Goal: Task Accomplishment & Management: Use online tool/utility

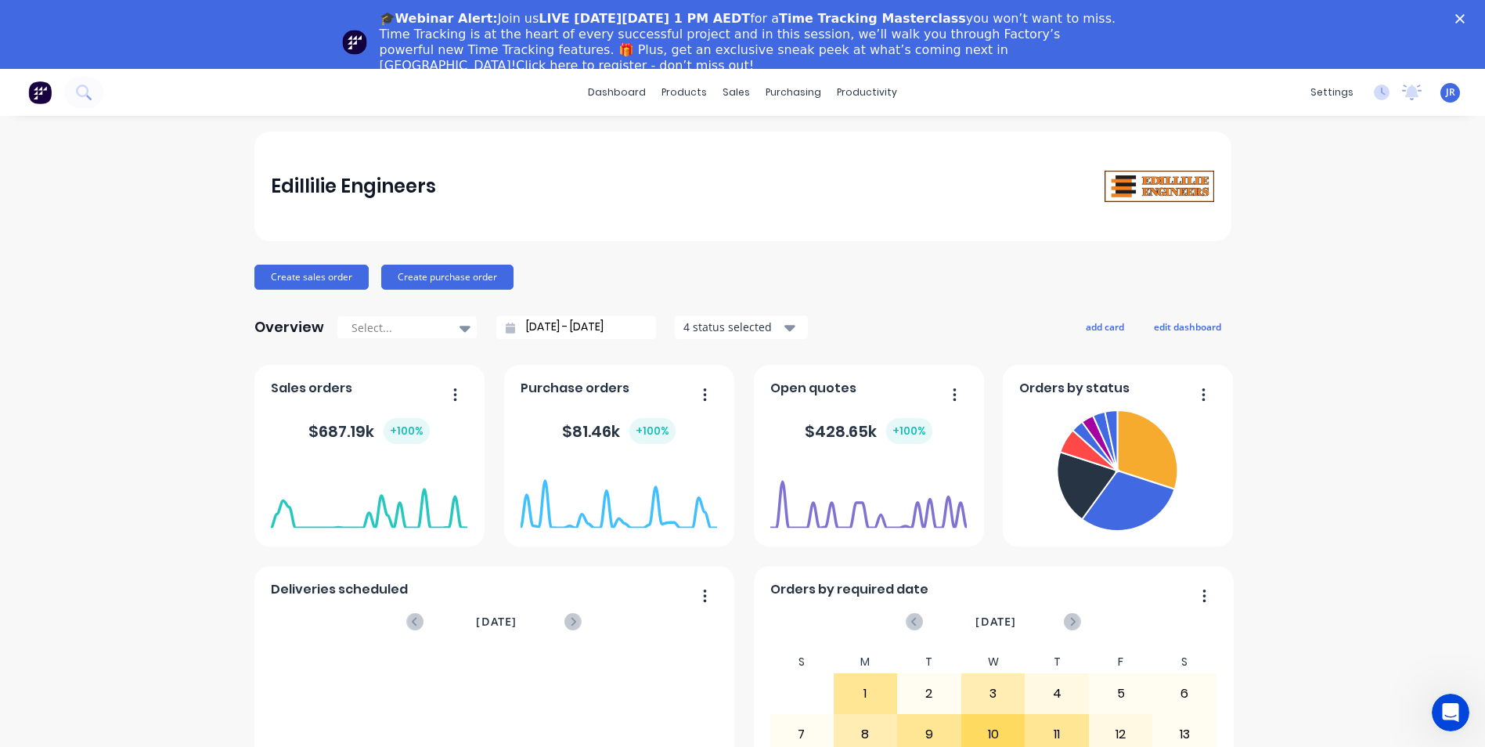
click at [1465, 19] on icon "Close" at bounding box center [1460, 18] width 9 height 9
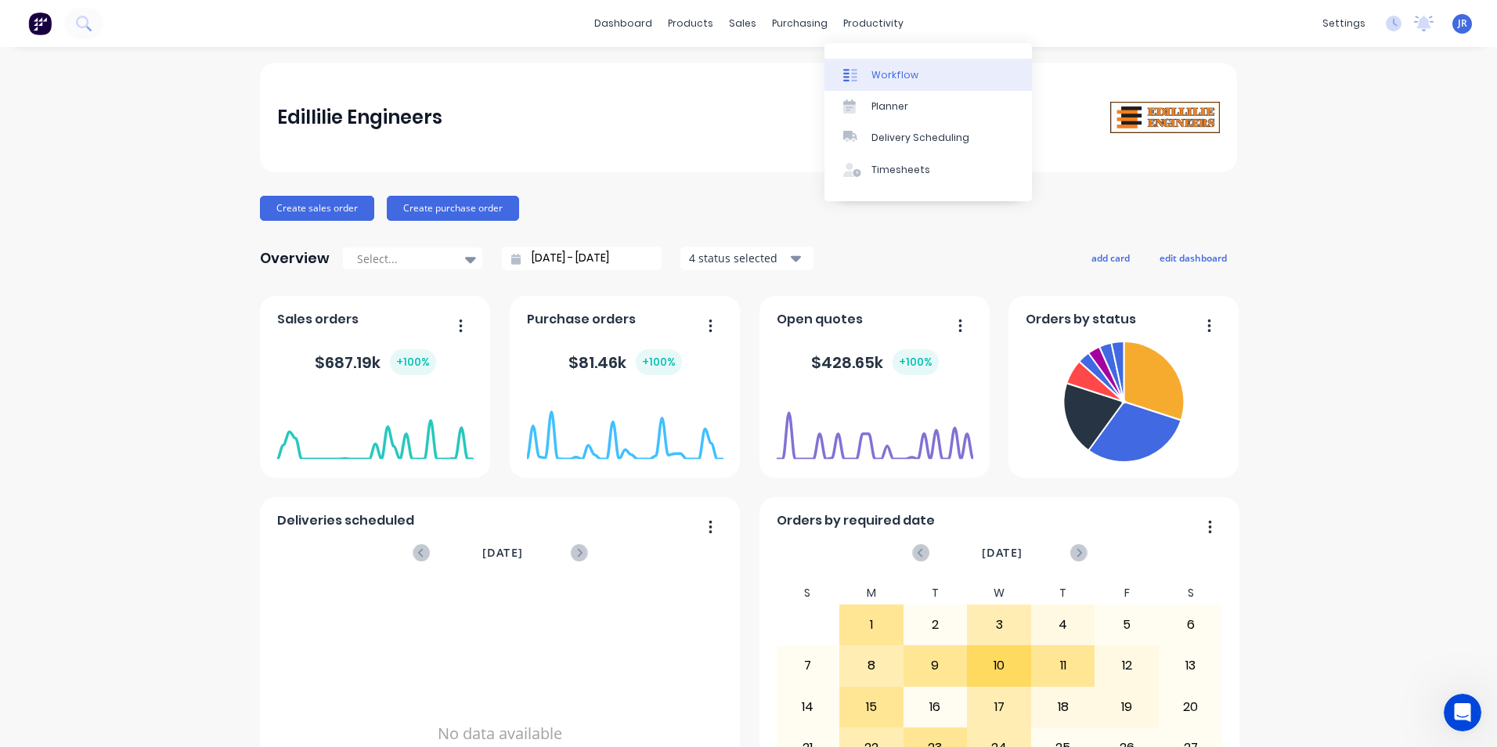
click at [904, 77] on div "Workflow" at bounding box center [894, 75] width 47 height 14
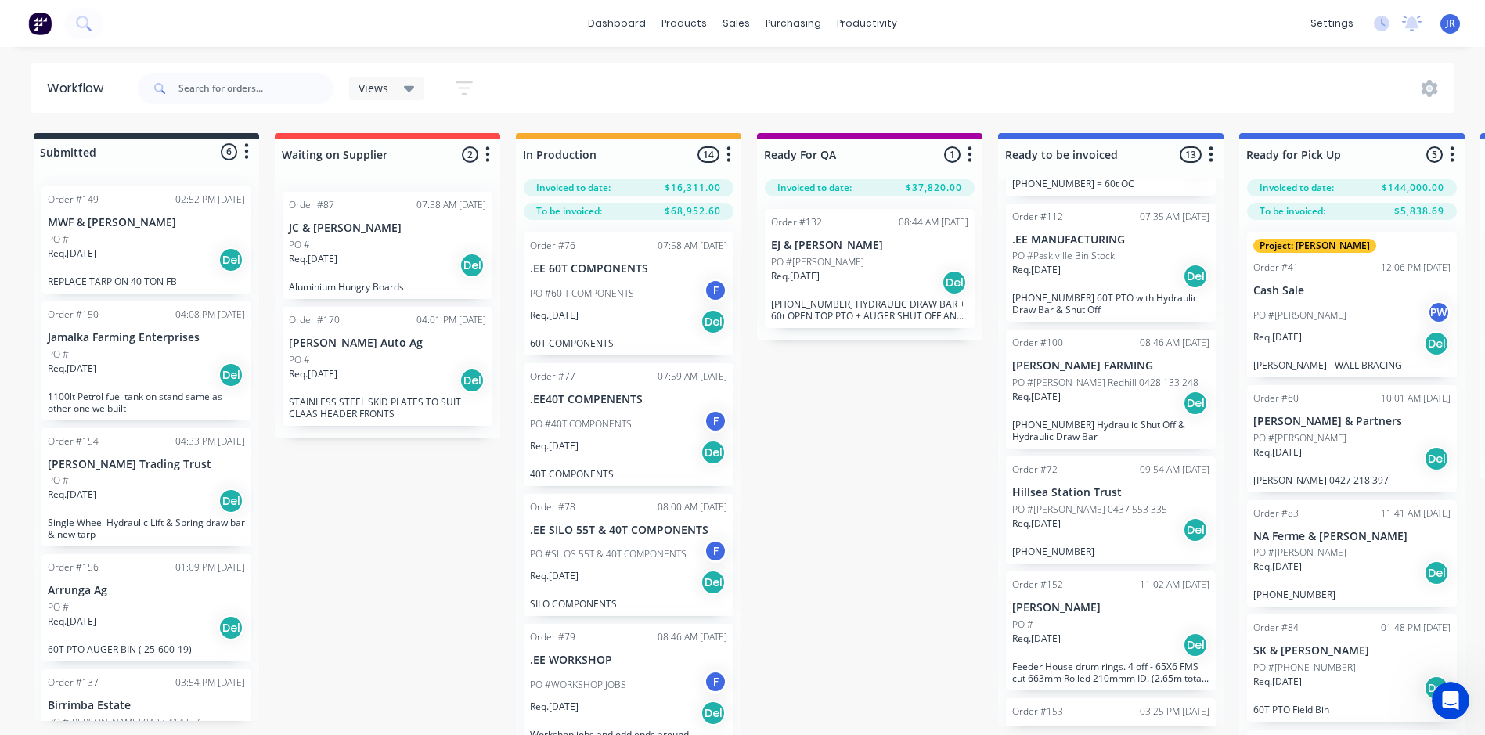
scroll to position [78, 0]
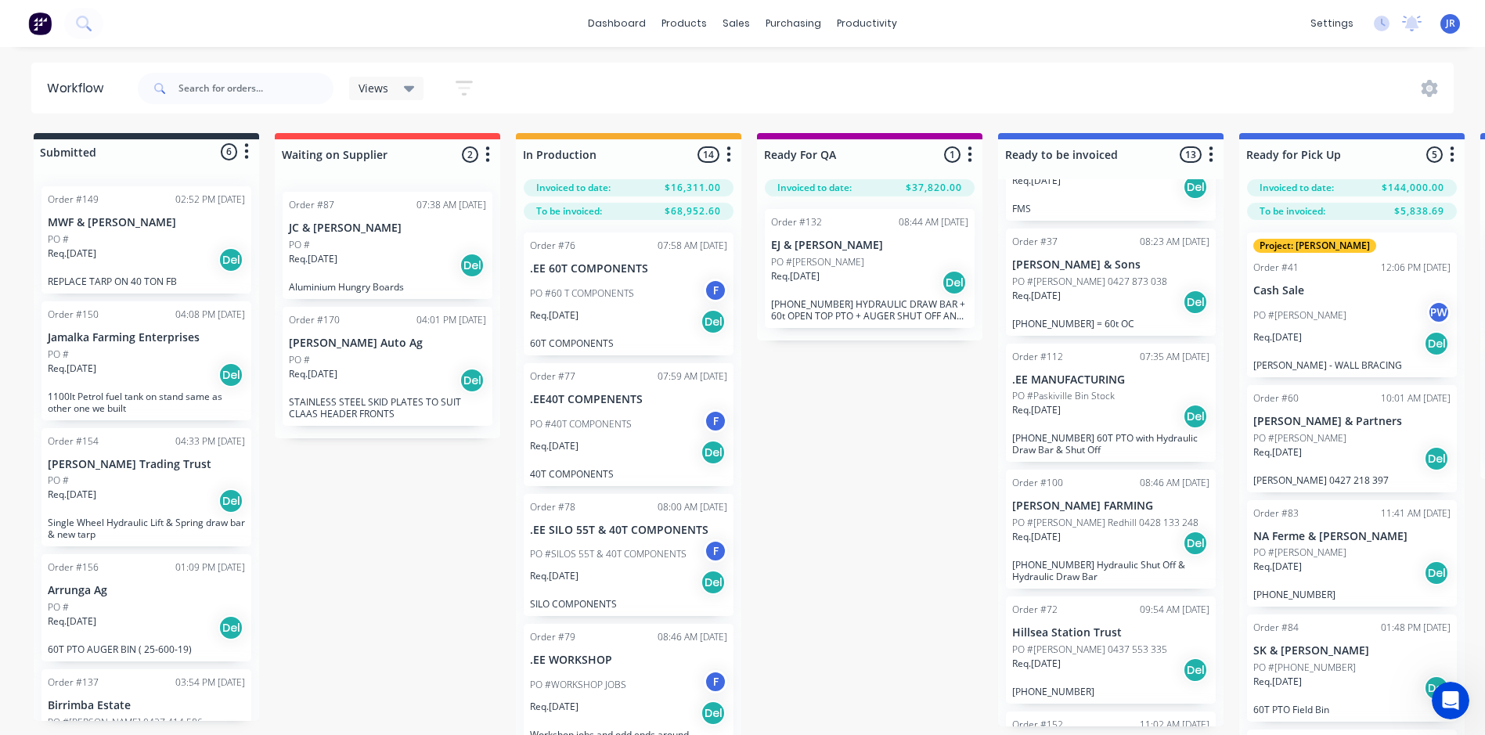
click at [1070, 271] on p "[PERSON_NAME] & Sons" at bounding box center [1110, 264] width 197 height 13
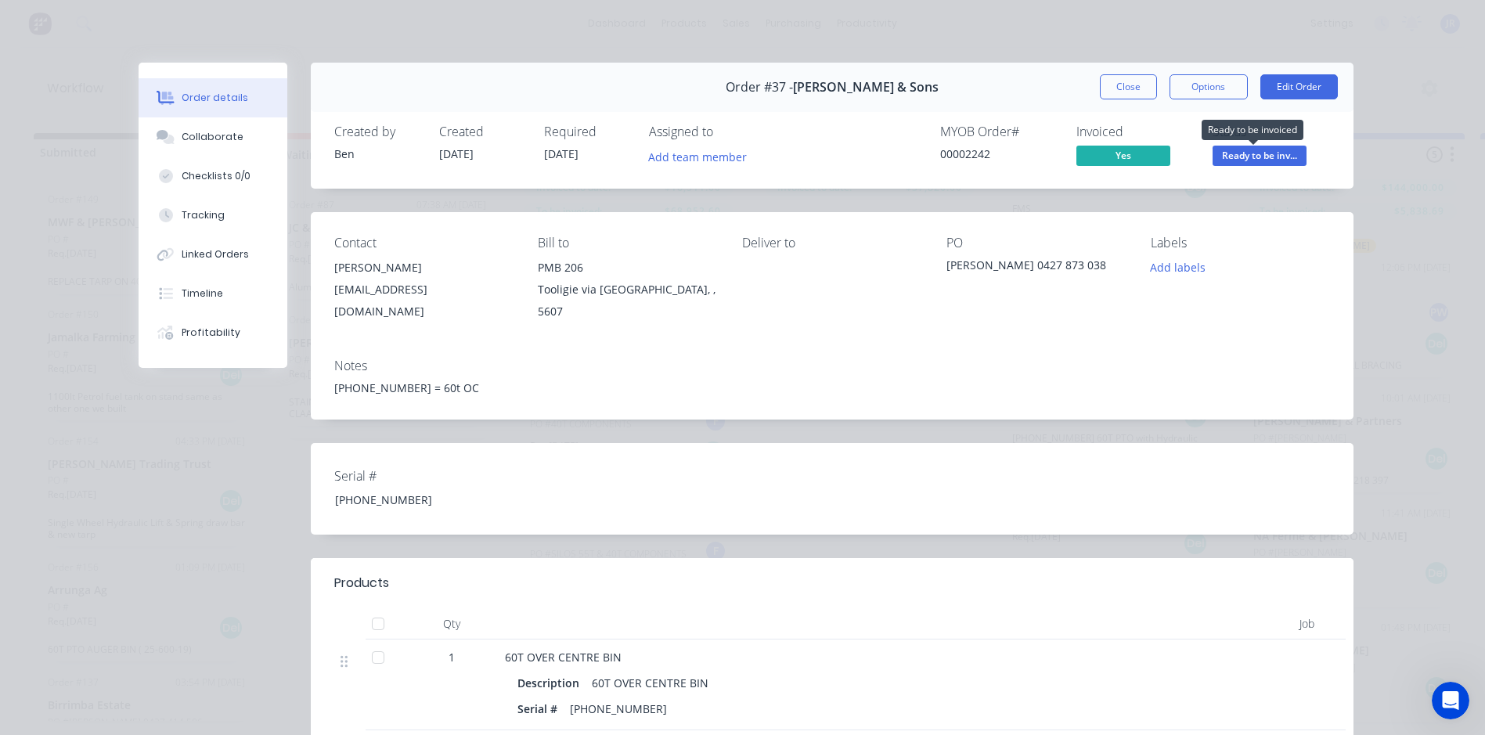
click at [1241, 153] on span "Ready to be inv..." at bounding box center [1260, 156] width 94 height 20
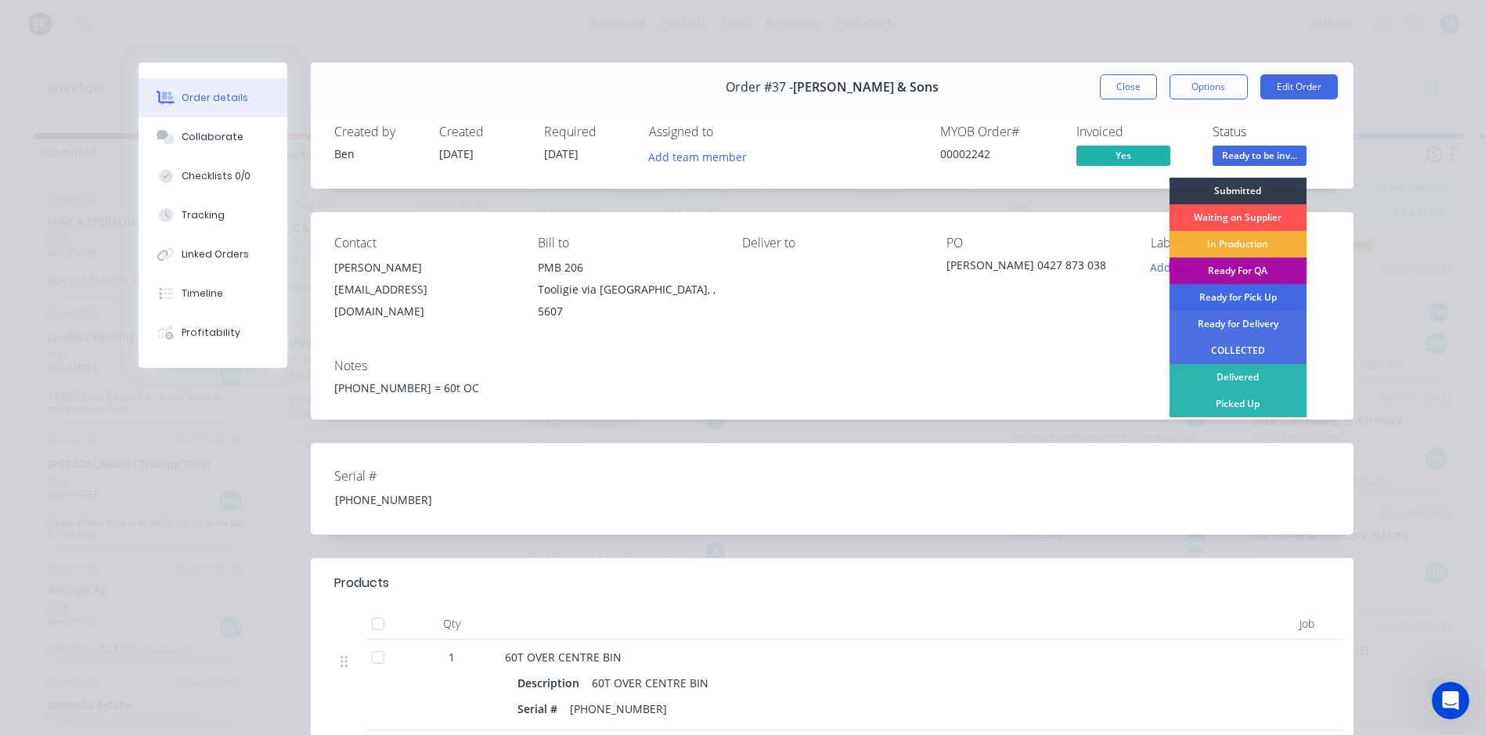
click at [1265, 295] on div "Ready for Pick Up" at bounding box center [1238, 297] width 137 height 27
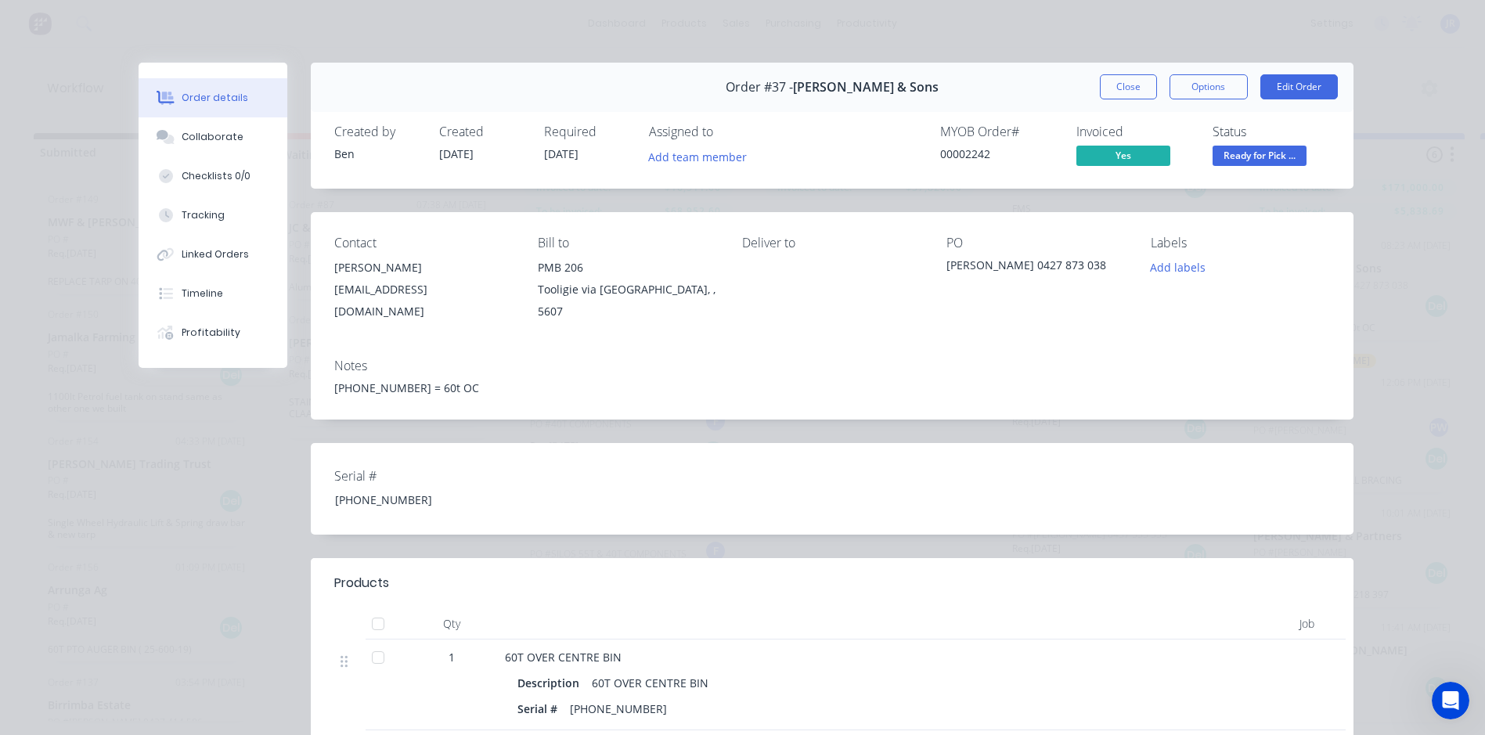
click at [1130, 84] on button "Close" at bounding box center [1128, 86] width 57 height 25
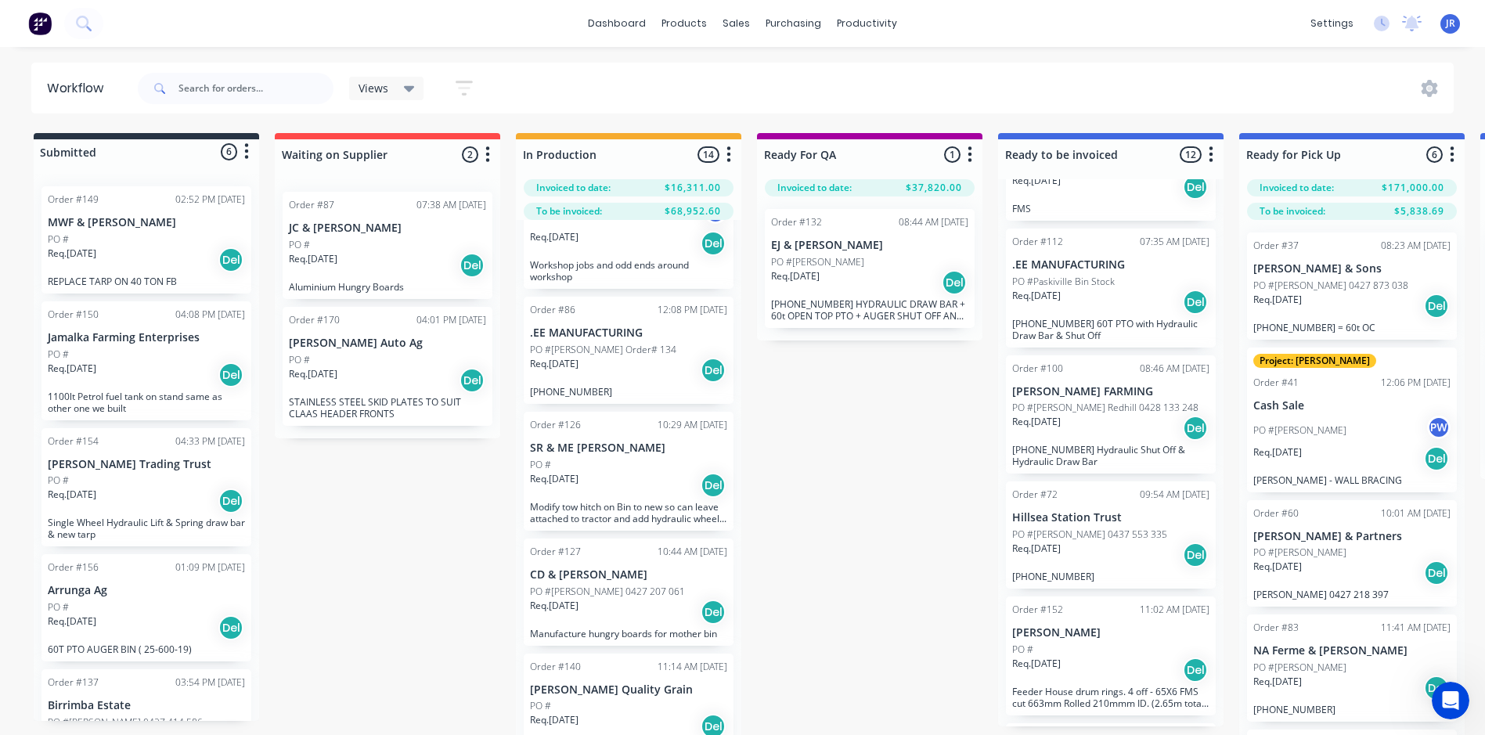
scroll to position [0, 0]
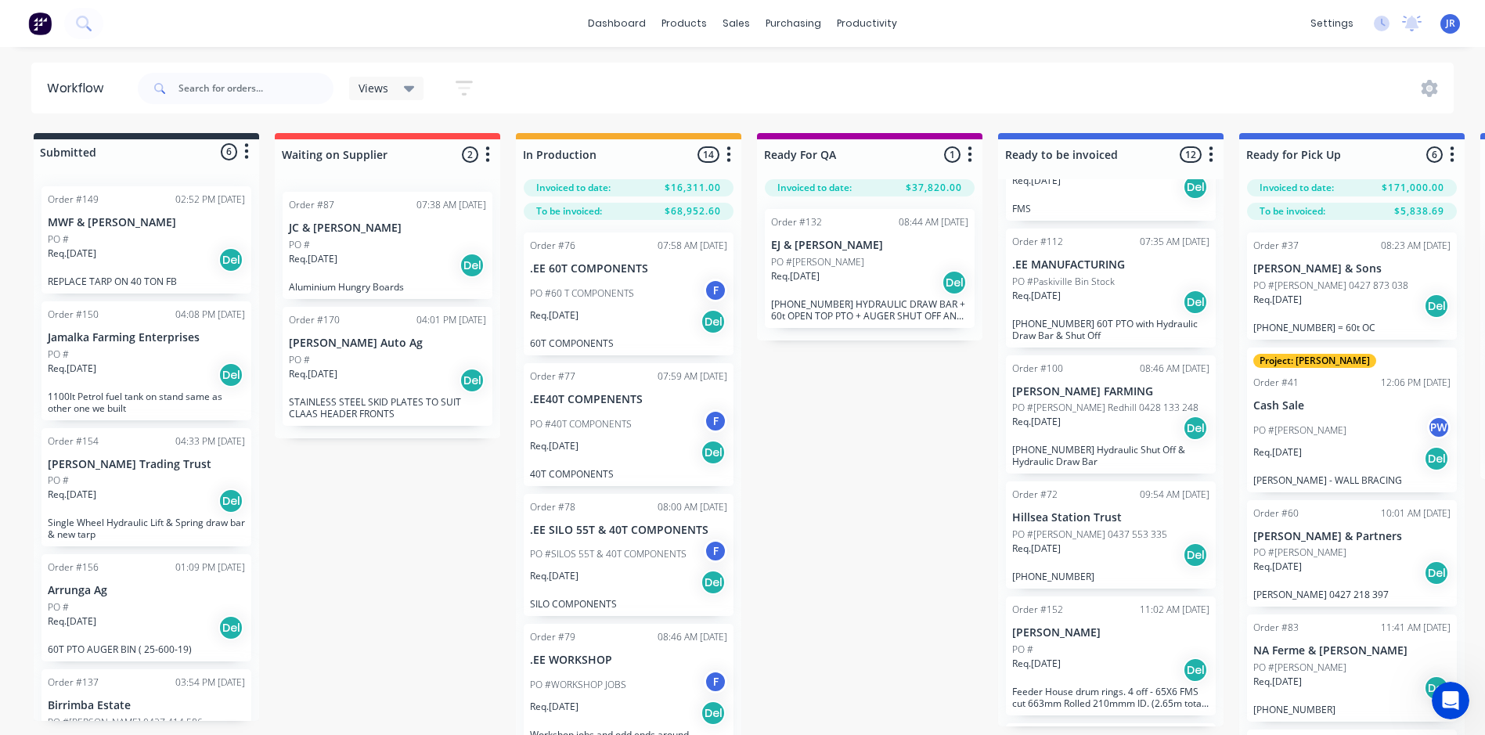
click at [1084, 412] on p "PO #[PERSON_NAME] Redhill 0428 133 248" at bounding box center [1105, 408] width 186 height 14
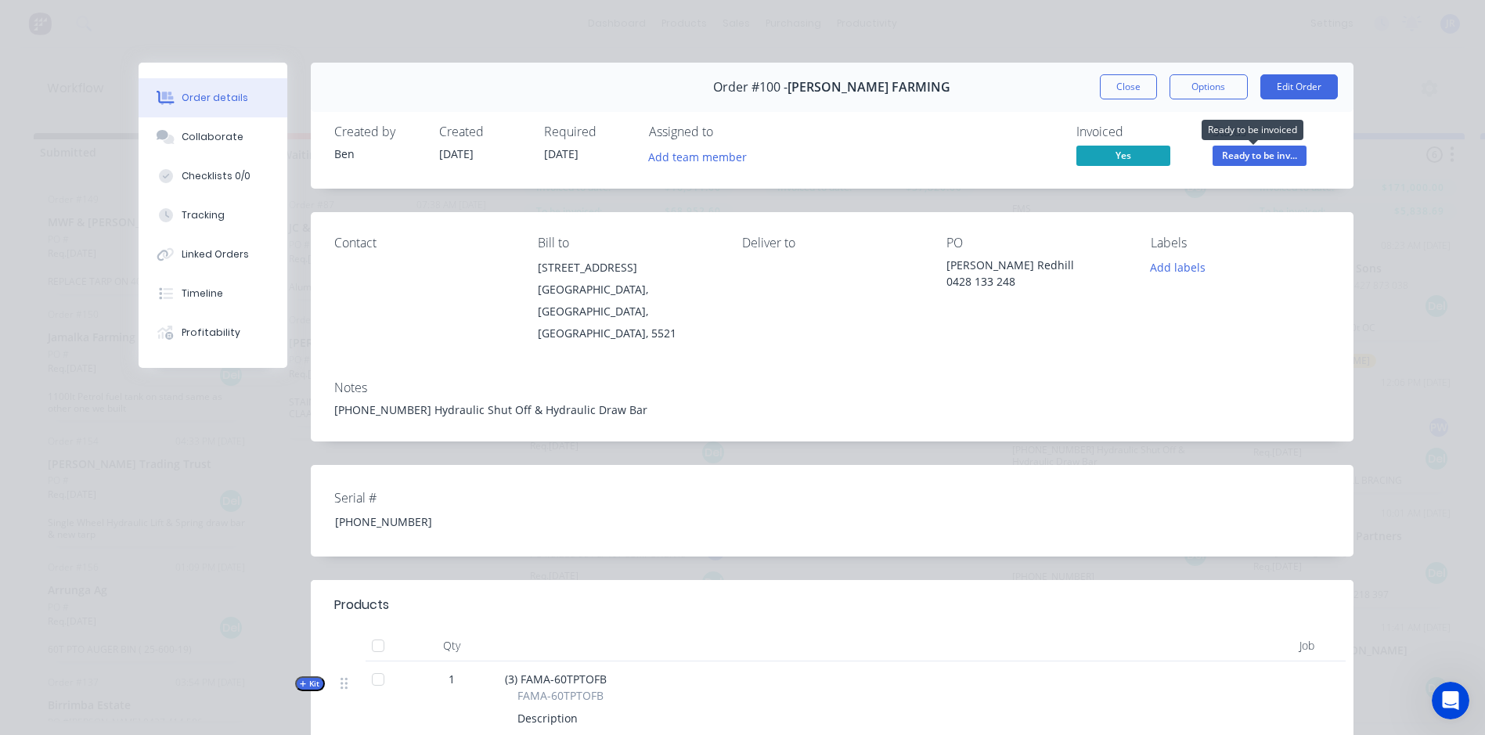
click at [1250, 159] on span "Ready to be inv..." at bounding box center [1260, 156] width 94 height 20
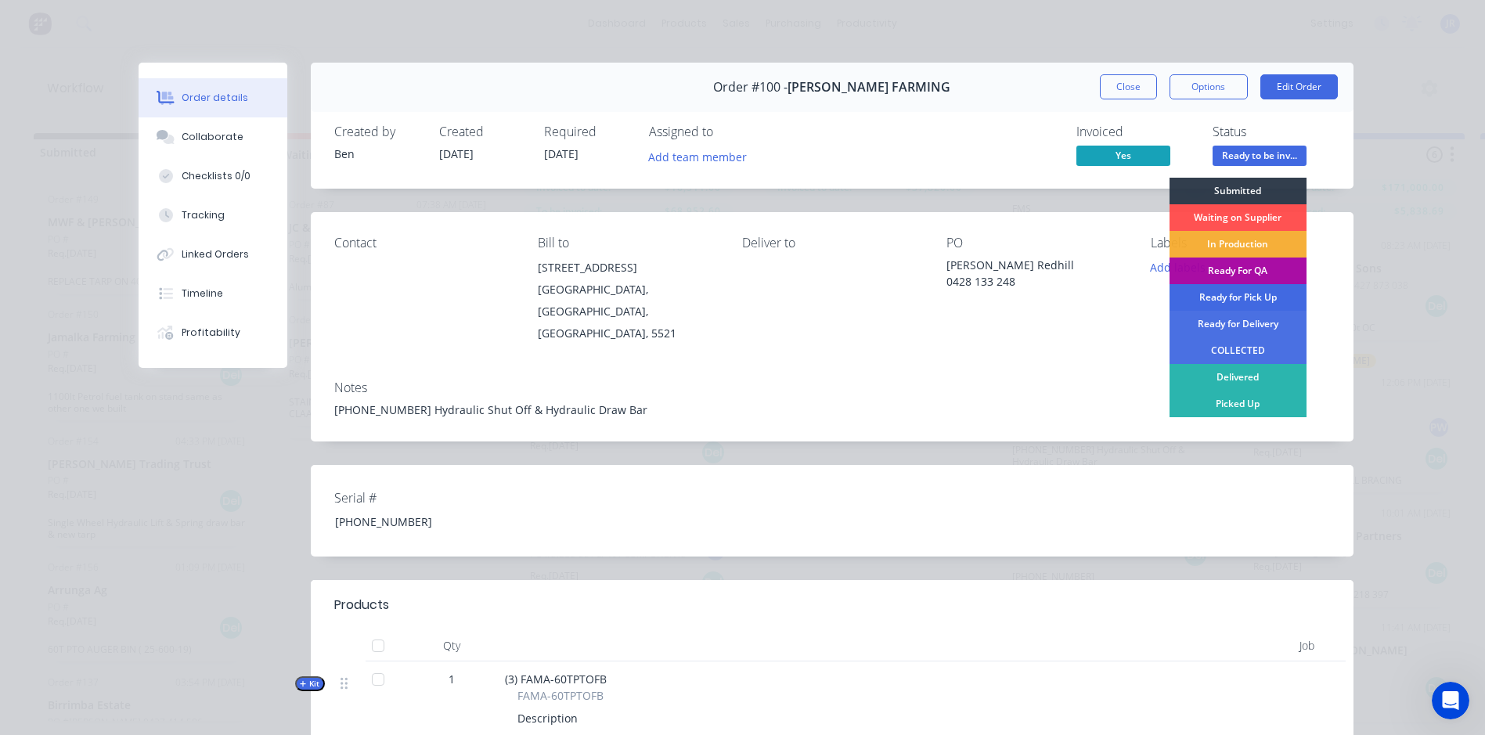
click at [1246, 294] on div "Ready for Pick Up" at bounding box center [1238, 297] width 137 height 27
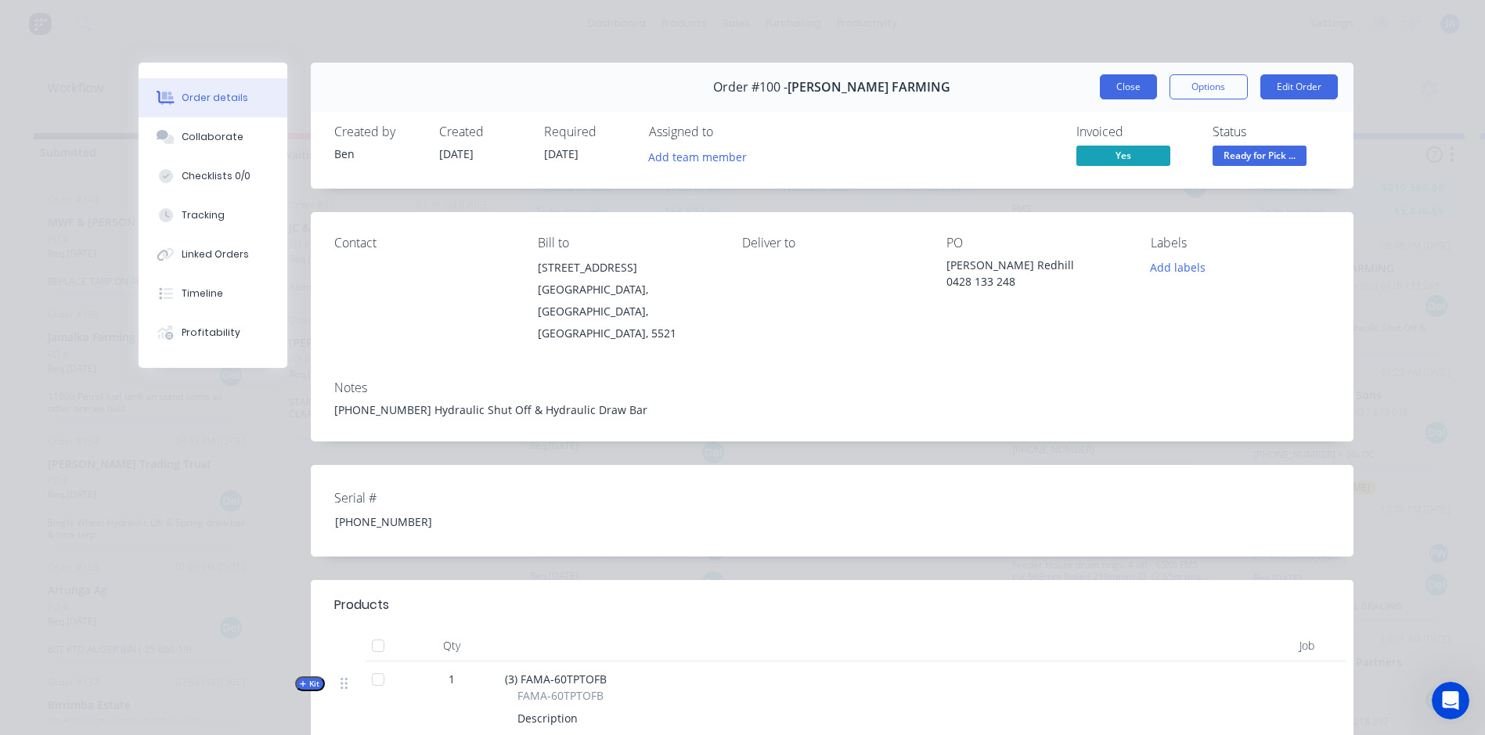
click at [1131, 90] on button "Close" at bounding box center [1128, 86] width 57 height 25
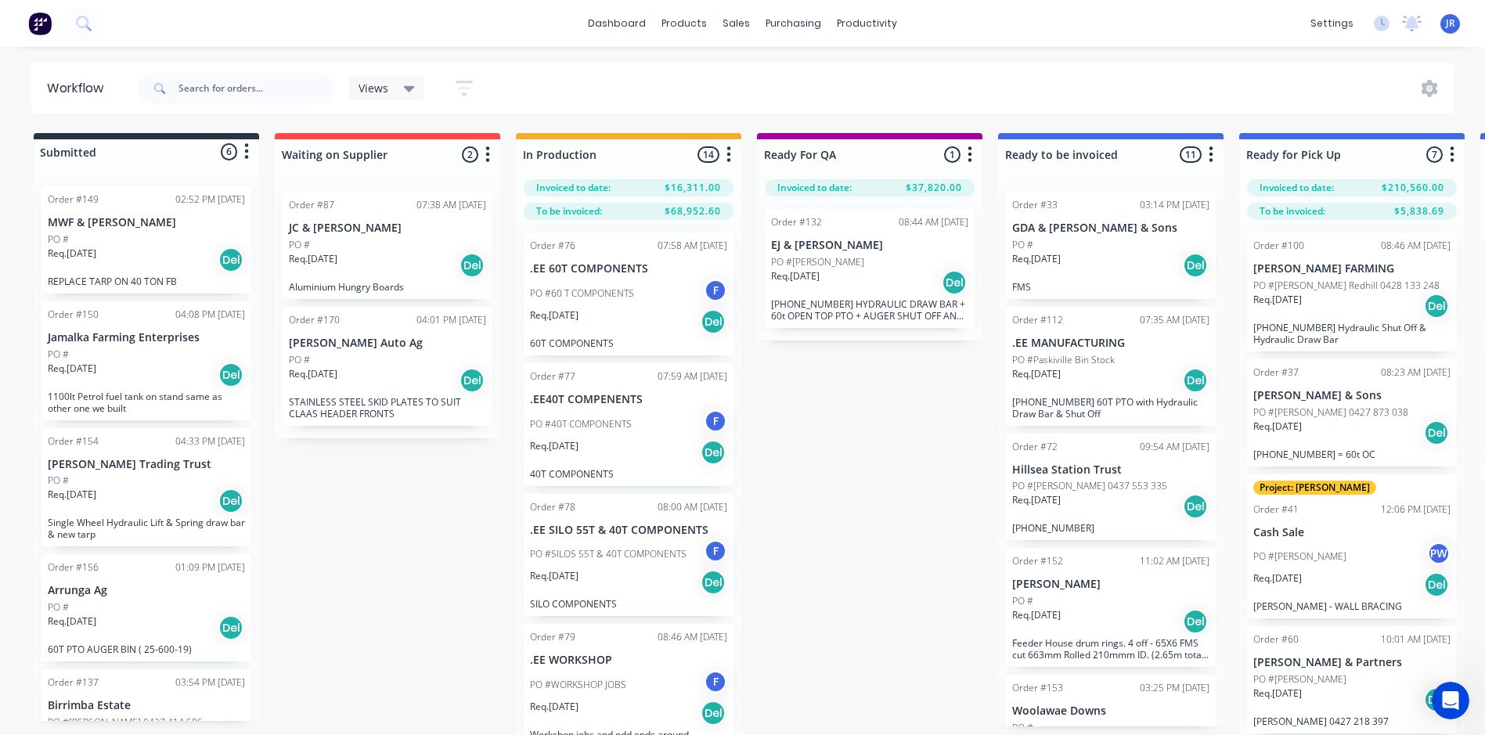
click at [1055, 494] on p "Req. [DATE]" at bounding box center [1036, 500] width 49 height 14
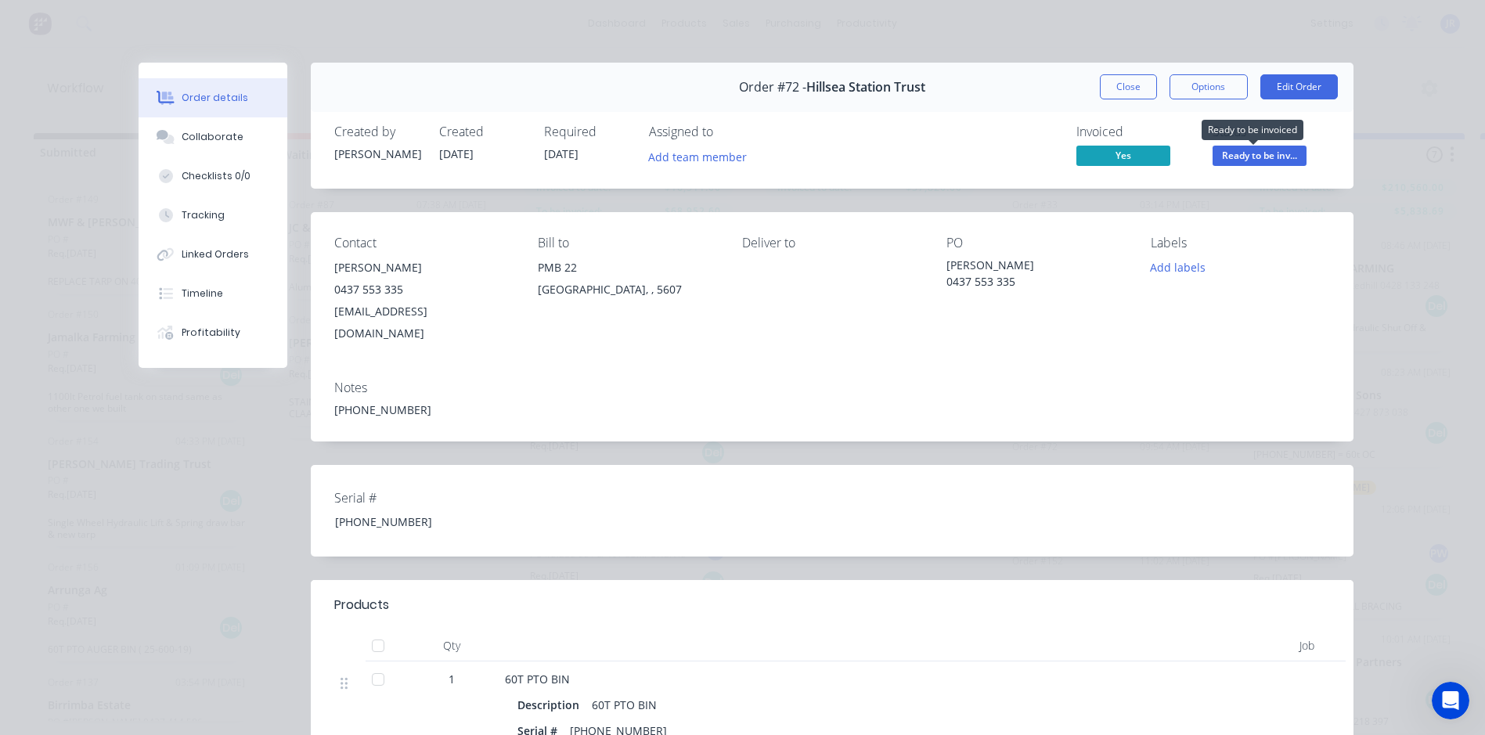
click at [1239, 156] on span "Ready to be inv..." at bounding box center [1260, 156] width 94 height 20
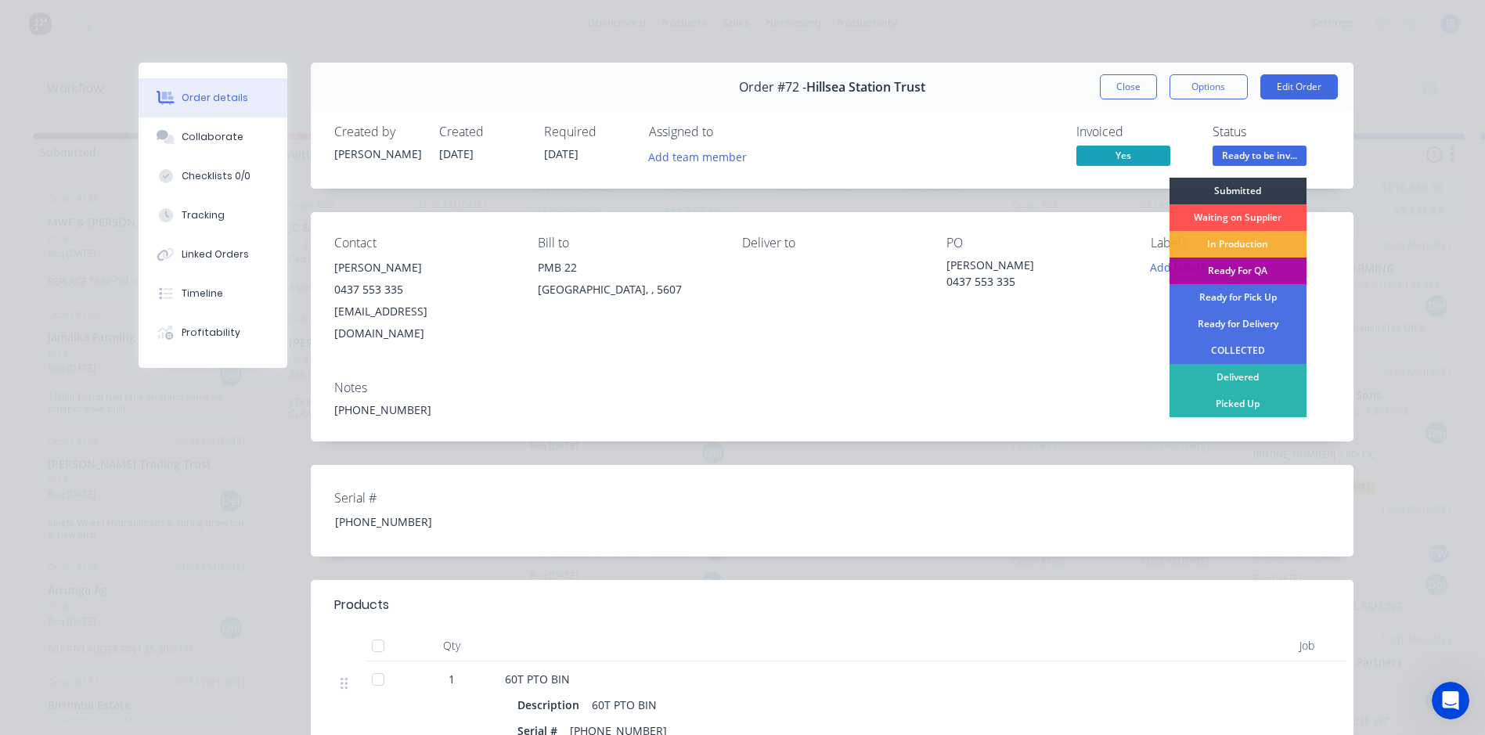
click at [1249, 298] on div "Ready for Pick Up" at bounding box center [1238, 297] width 137 height 27
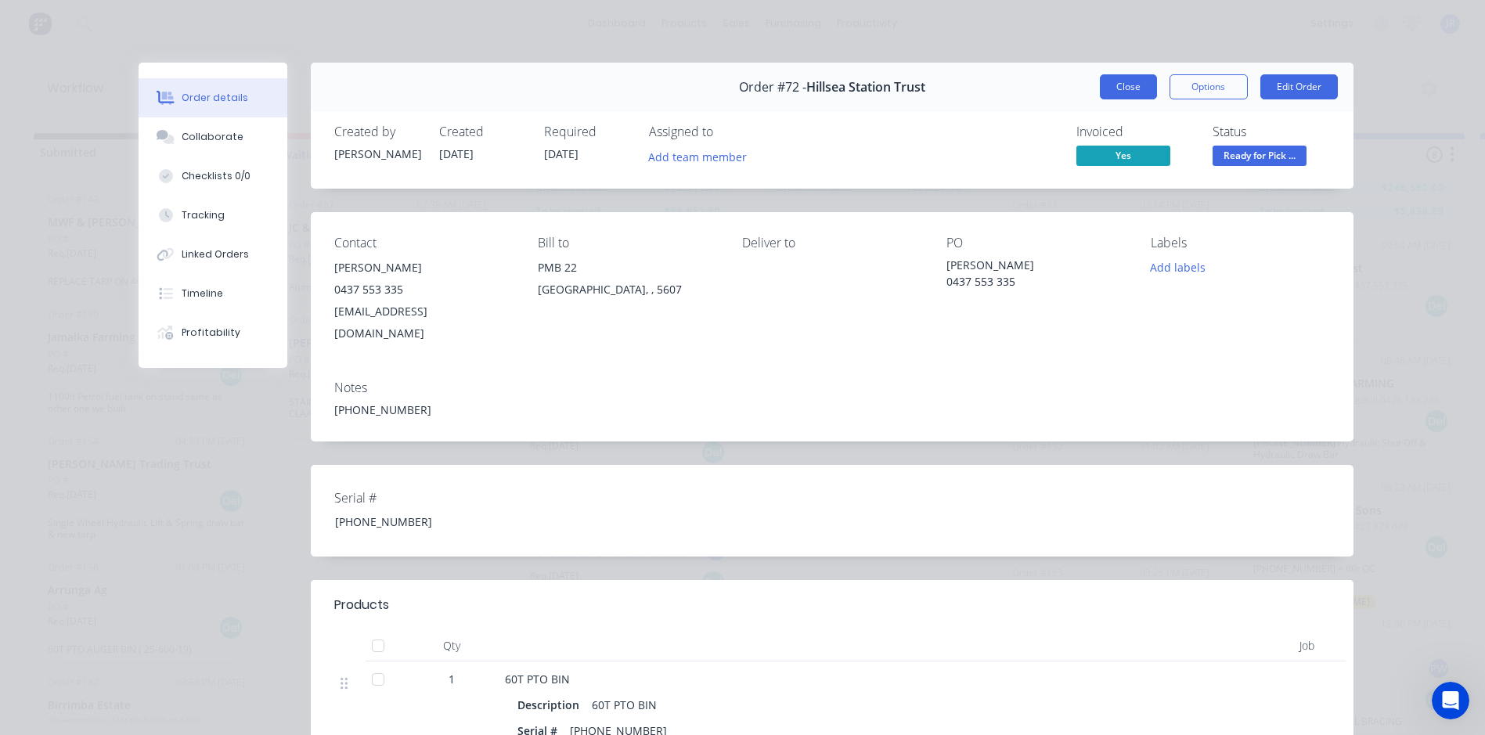
click at [1124, 88] on button "Close" at bounding box center [1128, 86] width 57 height 25
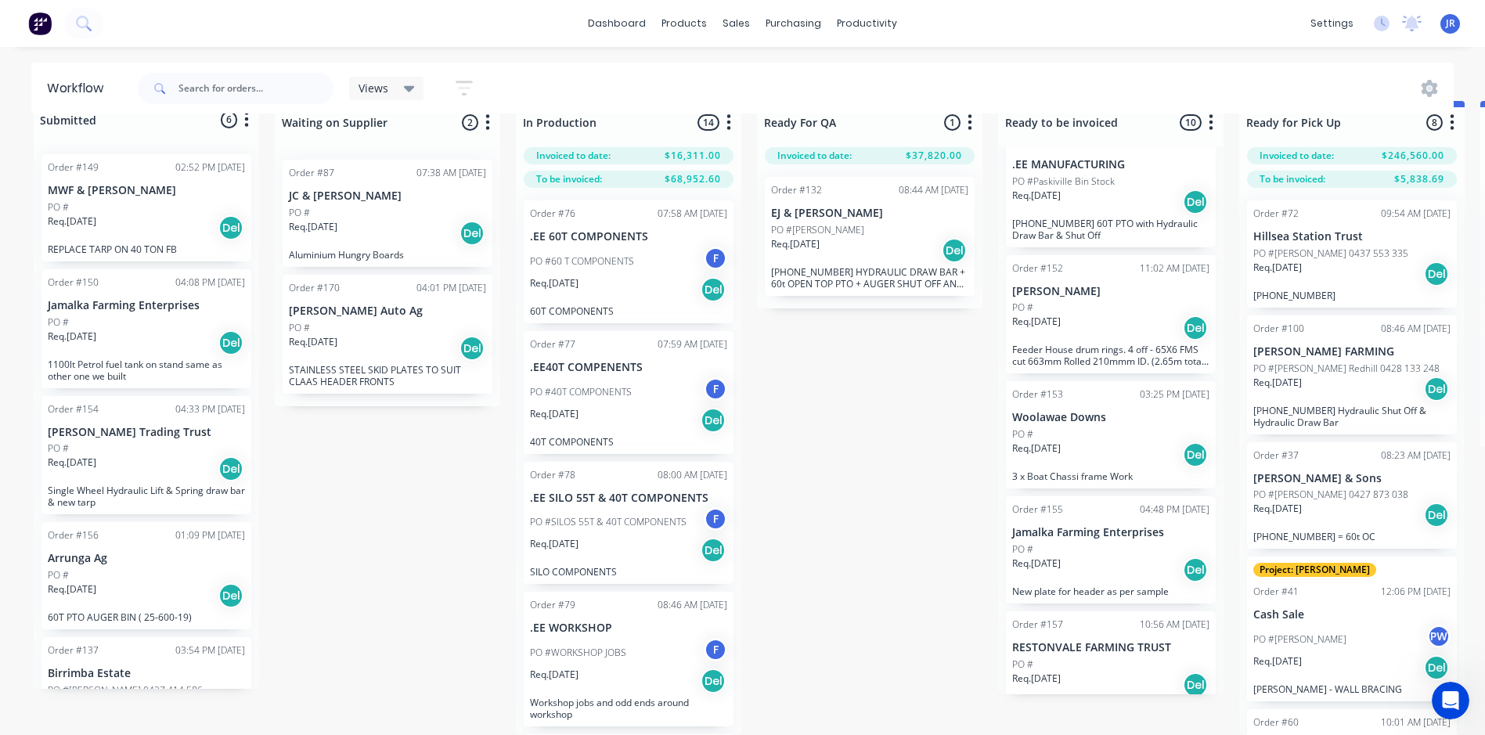
scroll to position [157, 0]
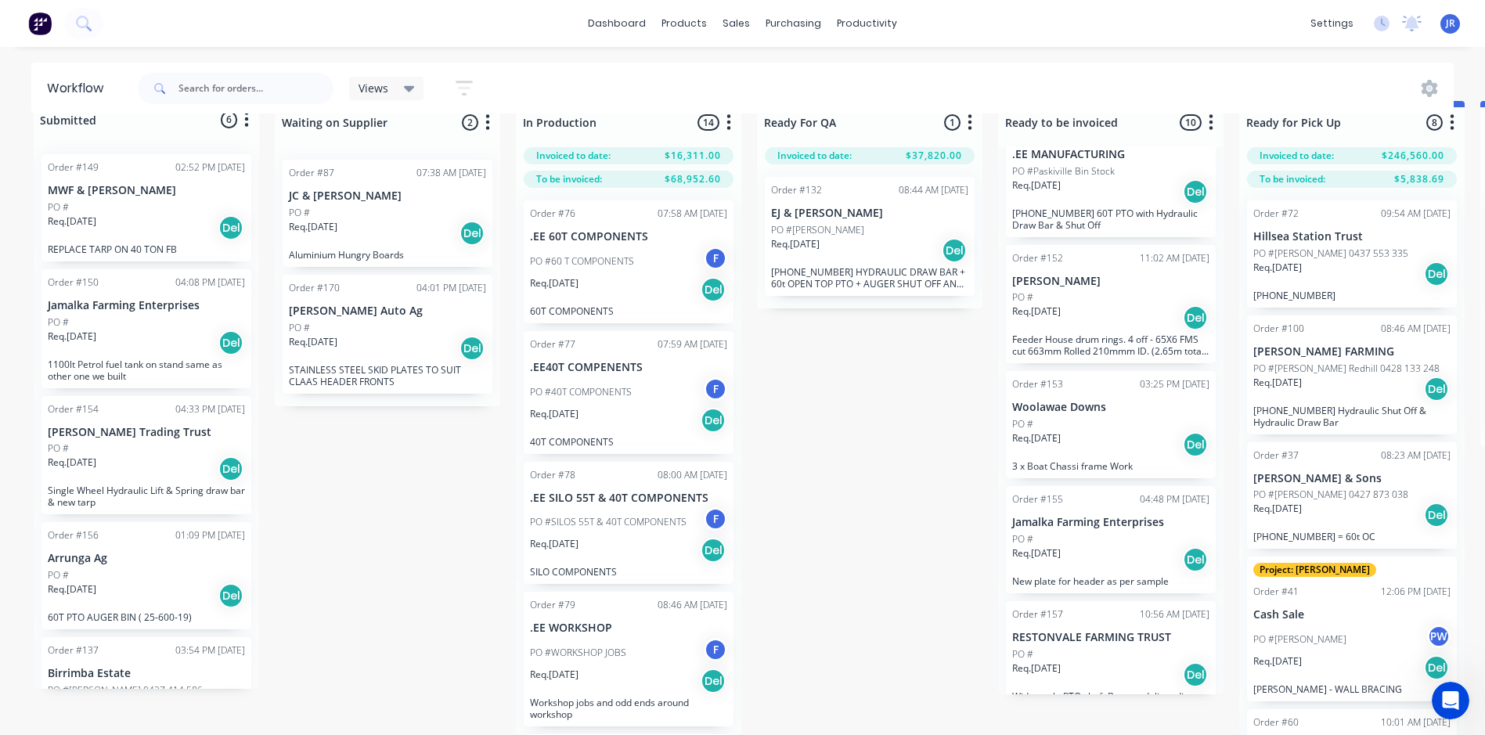
click at [1102, 417] on div "PO #" at bounding box center [1110, 424] width 197 height 14
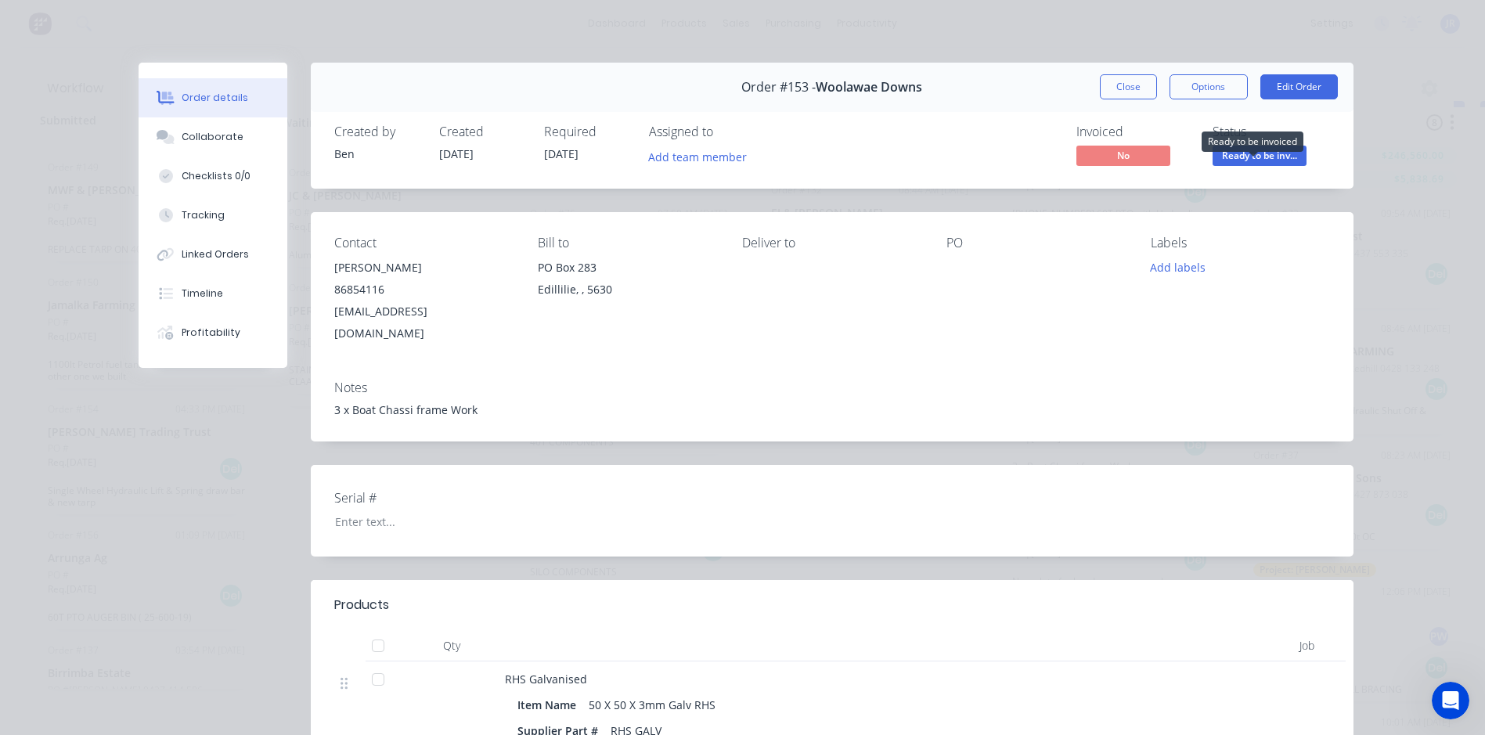
click at [1277, 153] on span "Ready to be inv..." at bounding box center [1260, 156] width 94 height 20
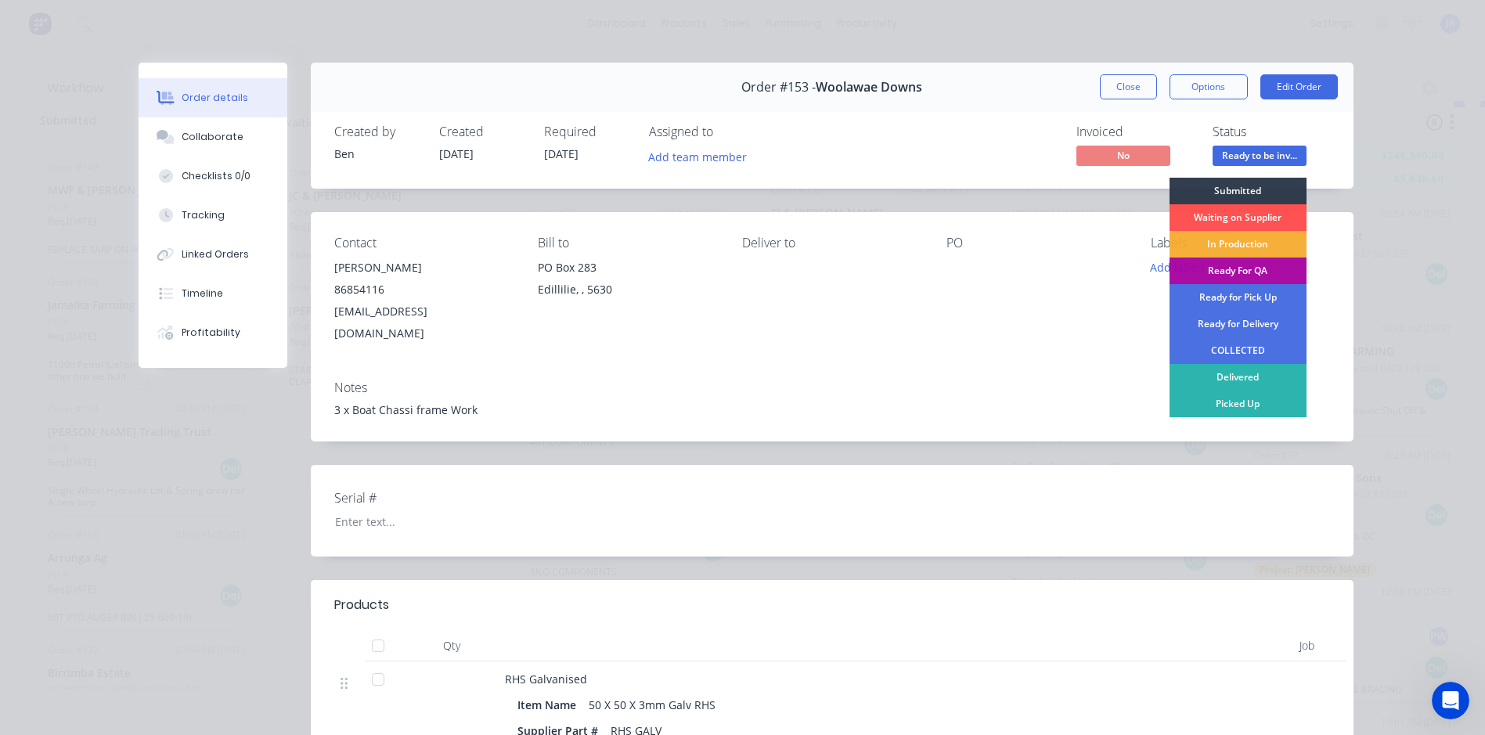
click at [824, 42] on div "Order details Collaborate Checklists 0/0 Tracking Linked Orders Timeline Profit…" at bounding box center [742, 367] width 1485 height 735
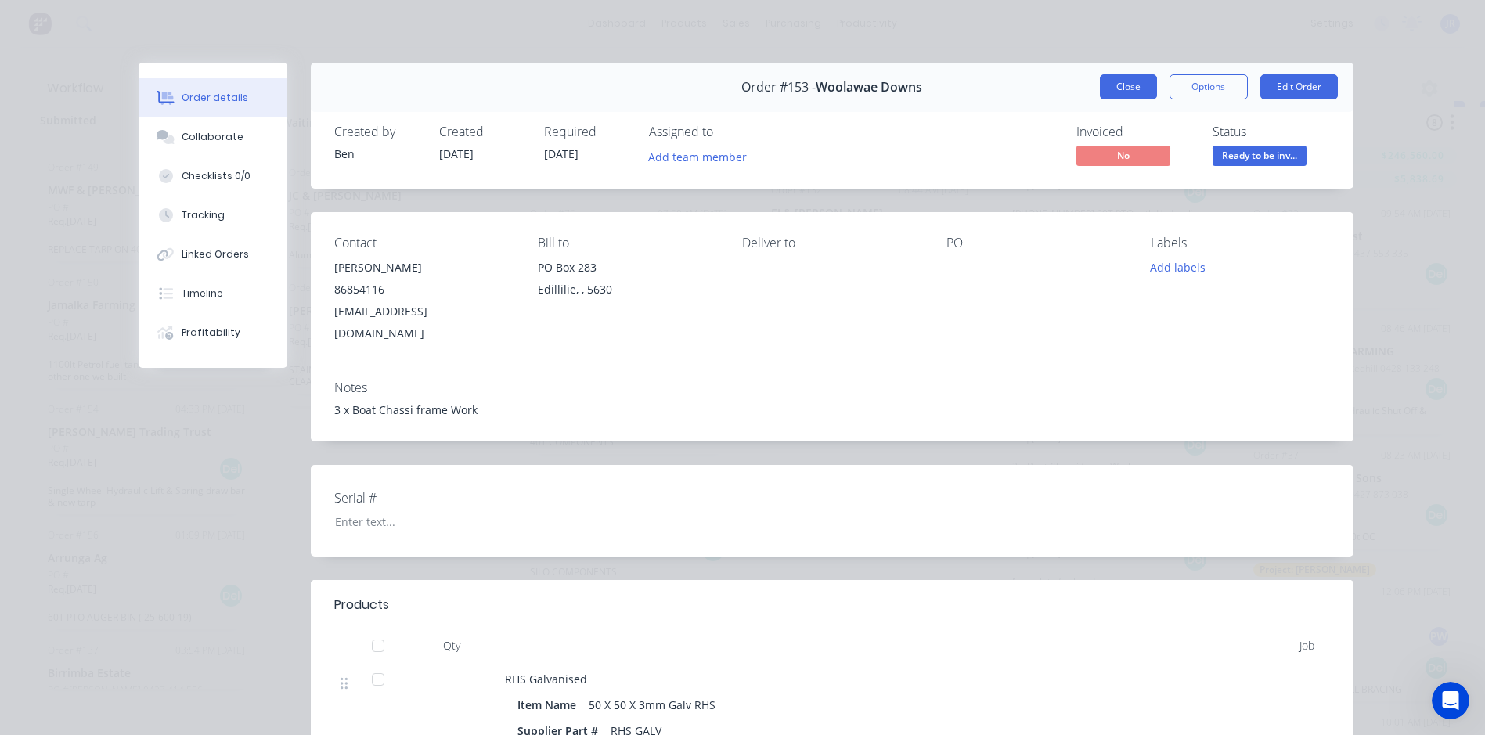
click at [1114, 88] on button "Close" at bounding box center [1128, 86] width 57 height 25
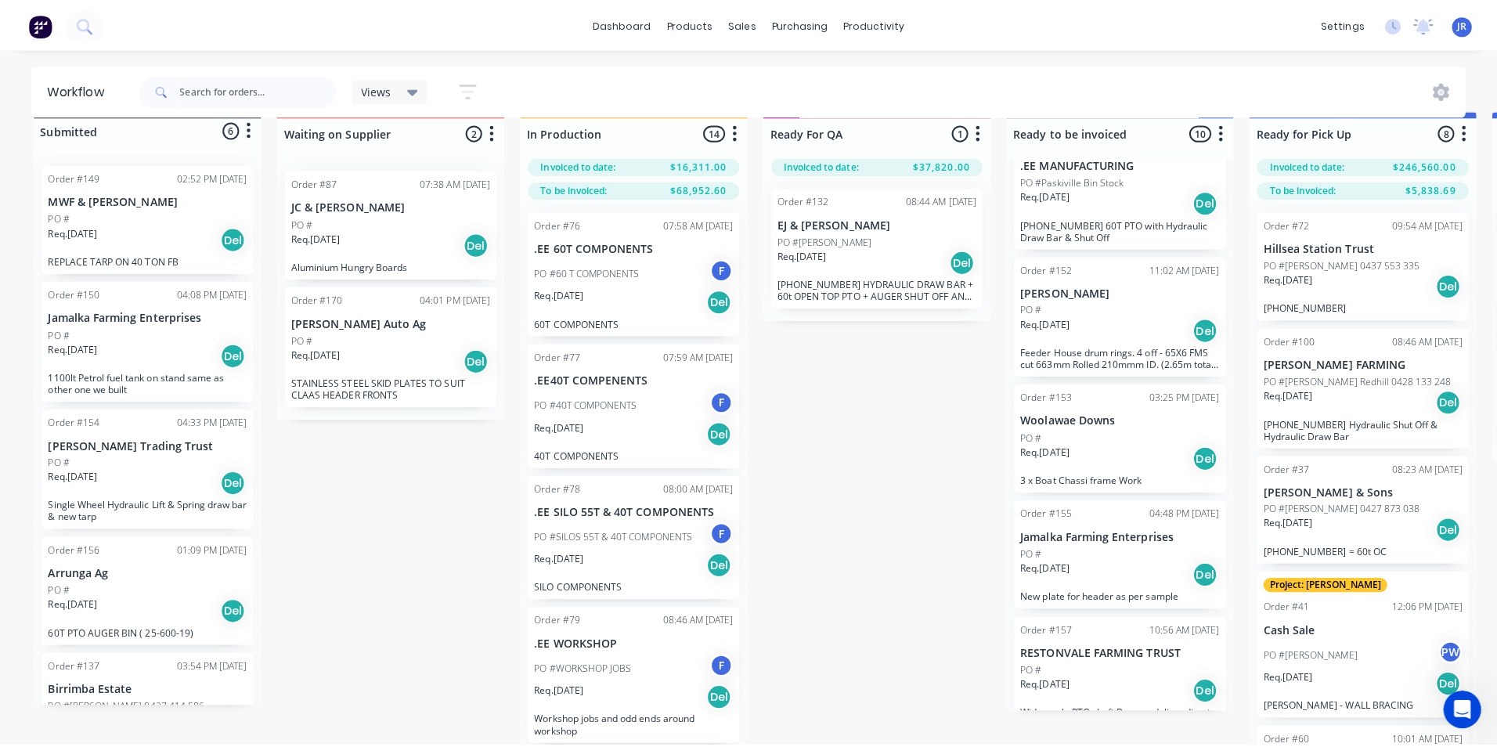
scroll to position [0, 0]
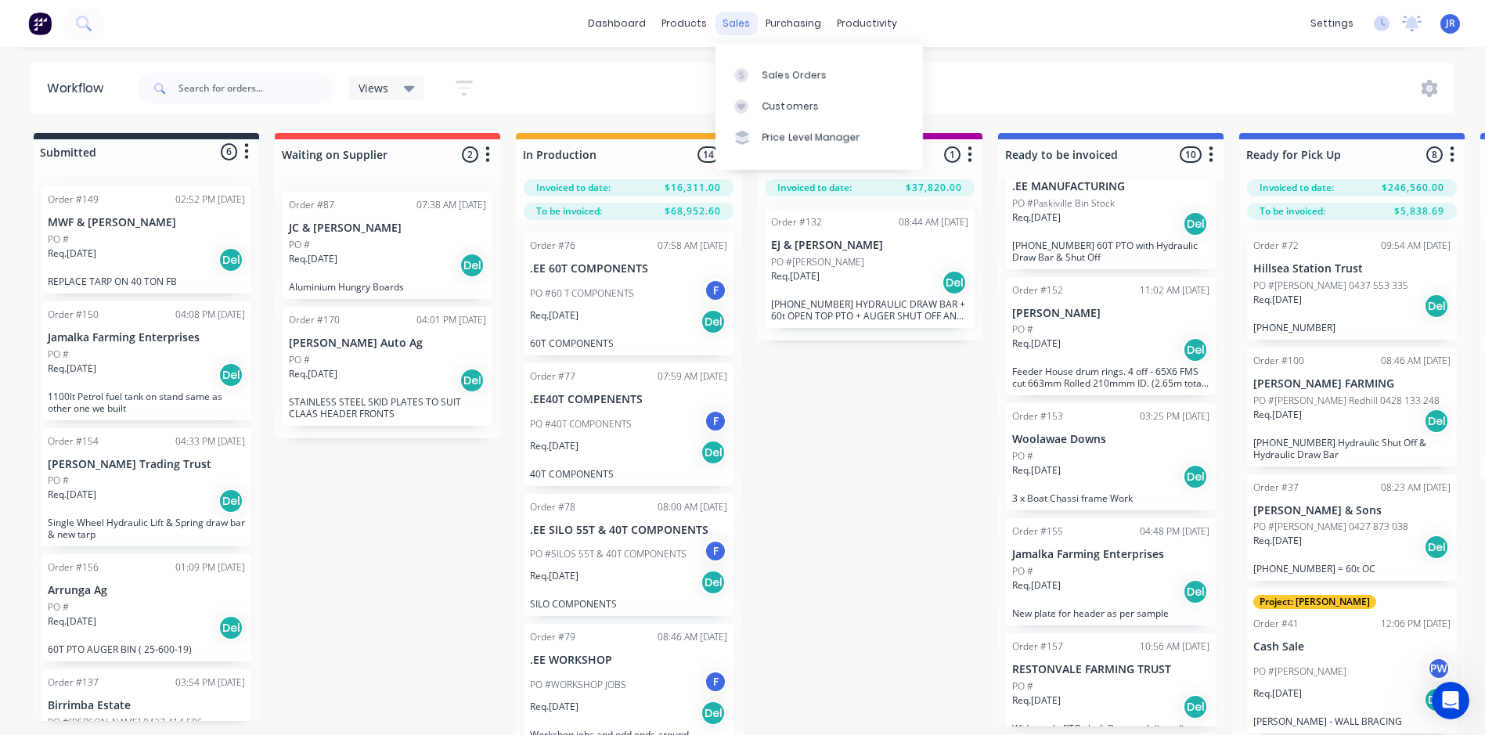
click at [733, 18] on div "sales" at bounding box center [736, 23] width 43 height 23
click at [790, 74] on div "Sales Orders" at bounding box center [795, 75] width 64 height 14
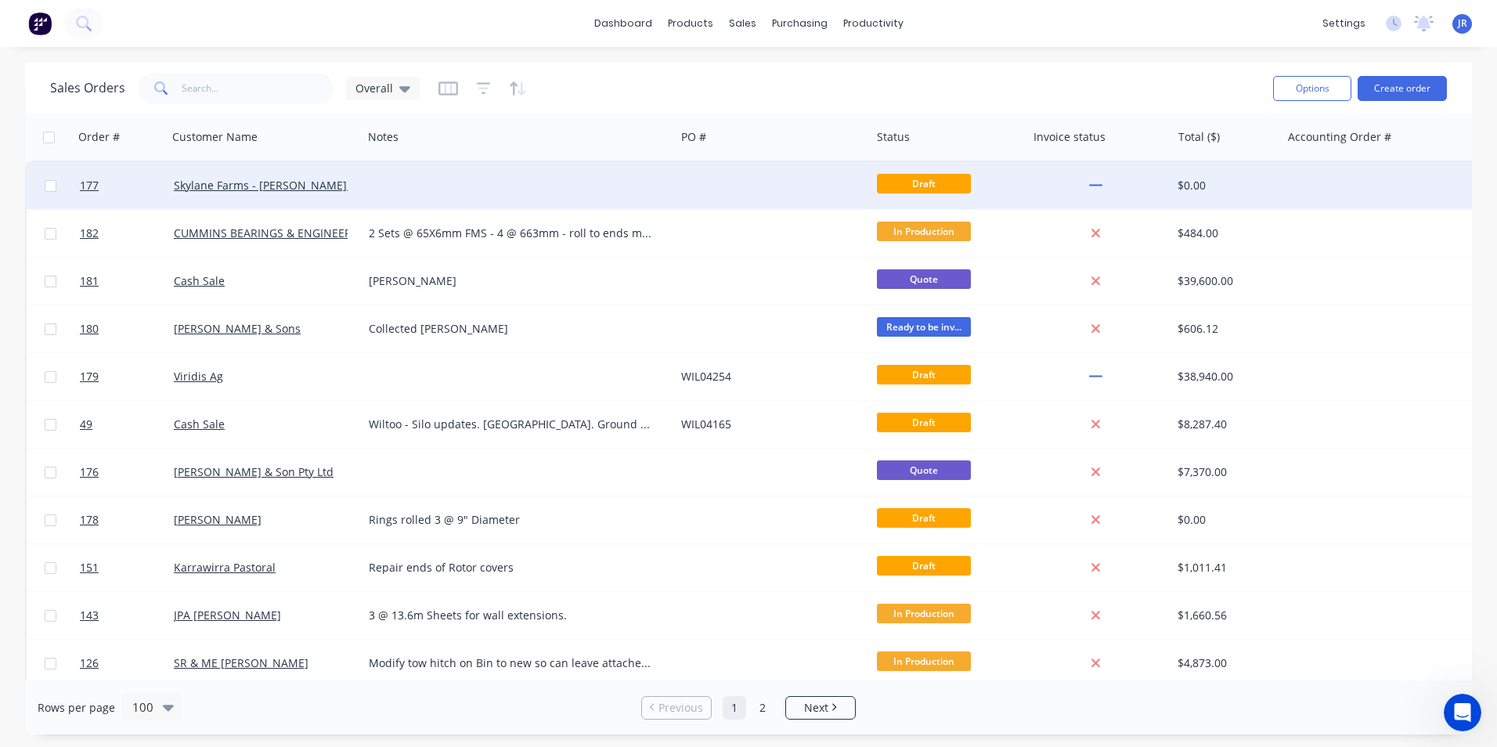
click at [523, 194] on div at bounding box center [519, 185] width 312 height 47
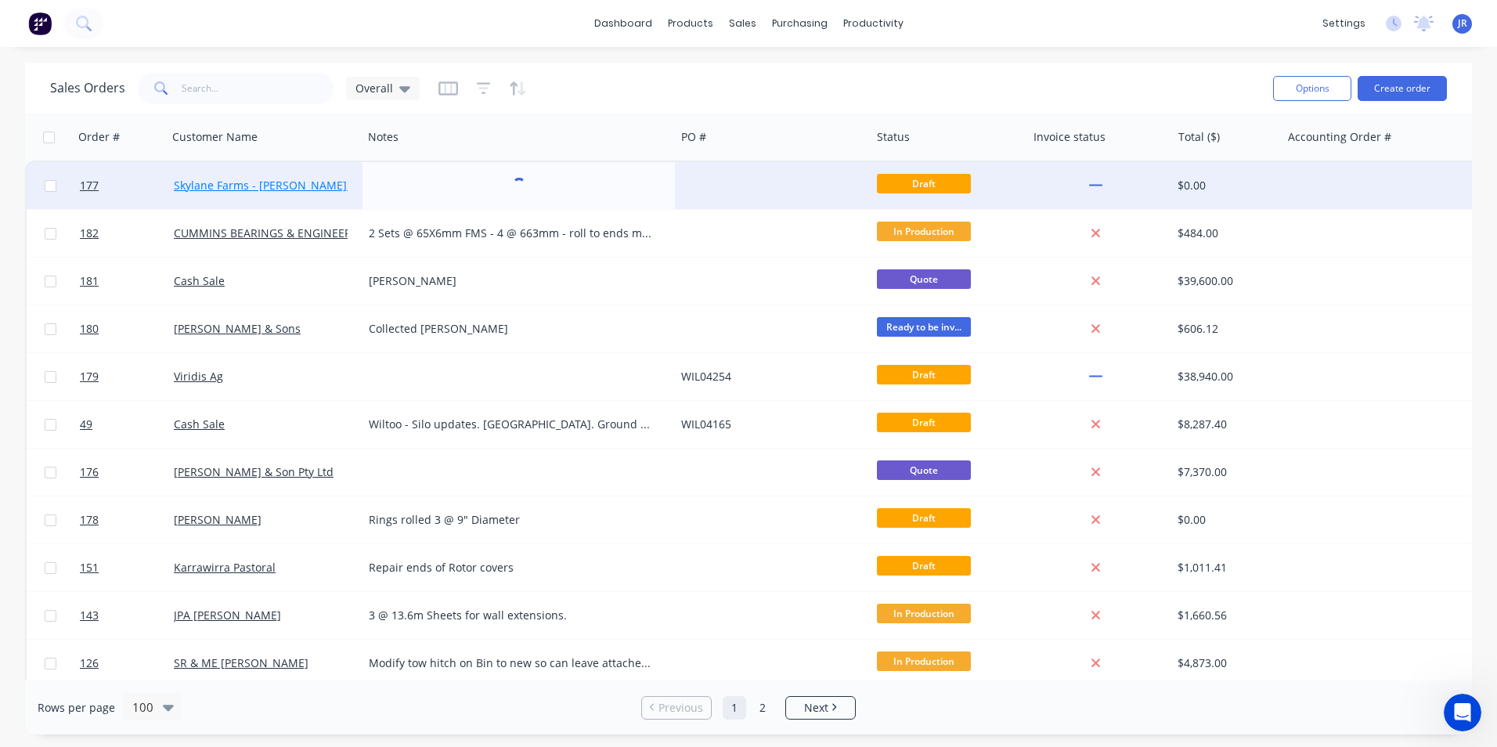
click at [330, 181] on link "Skylane Farms - [PERSON_NAME] Pty Ltd" at bounding box center [279, 185] width 211 height 15
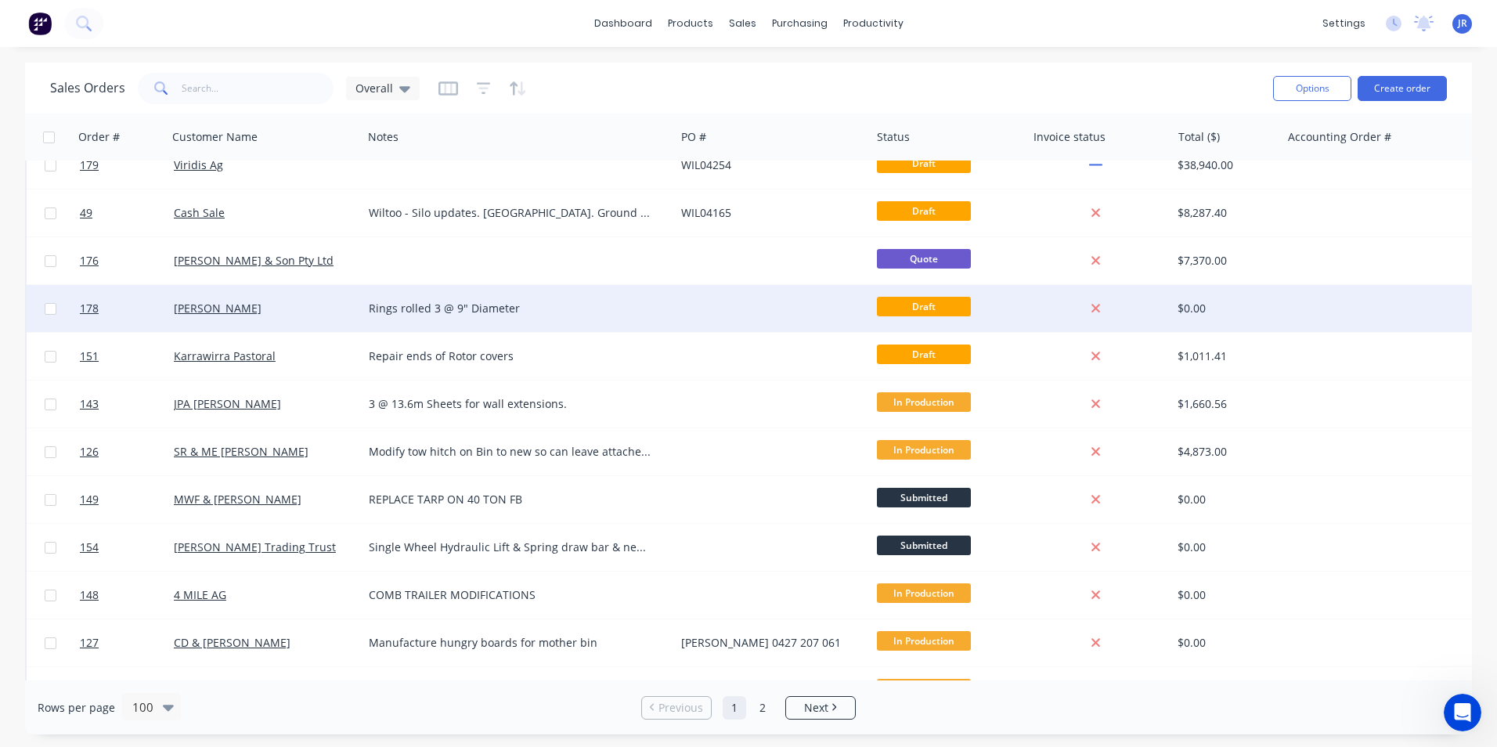
scroll to position [235, 0]
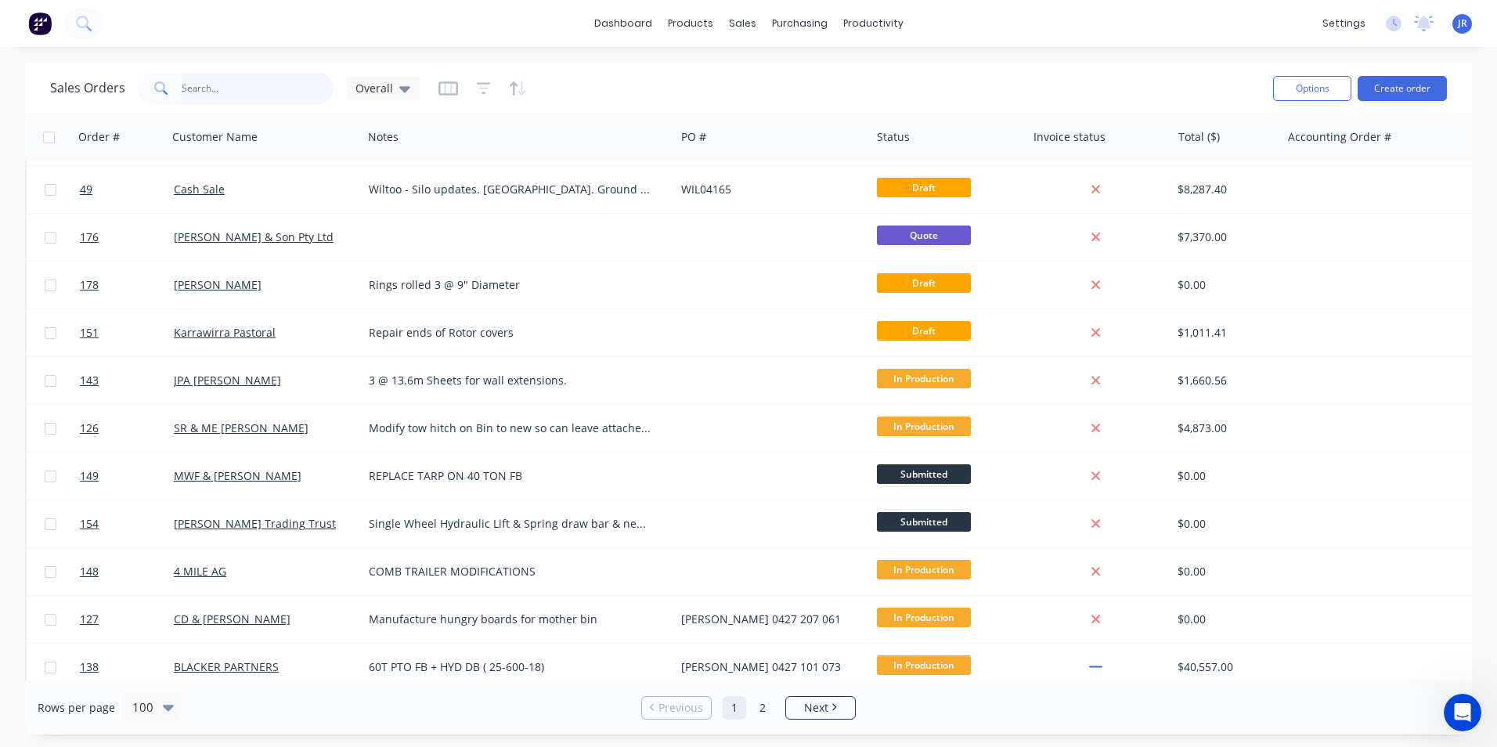
click at [255, 98] on input "text" at bounding box center [258, 88] width 153 height 31
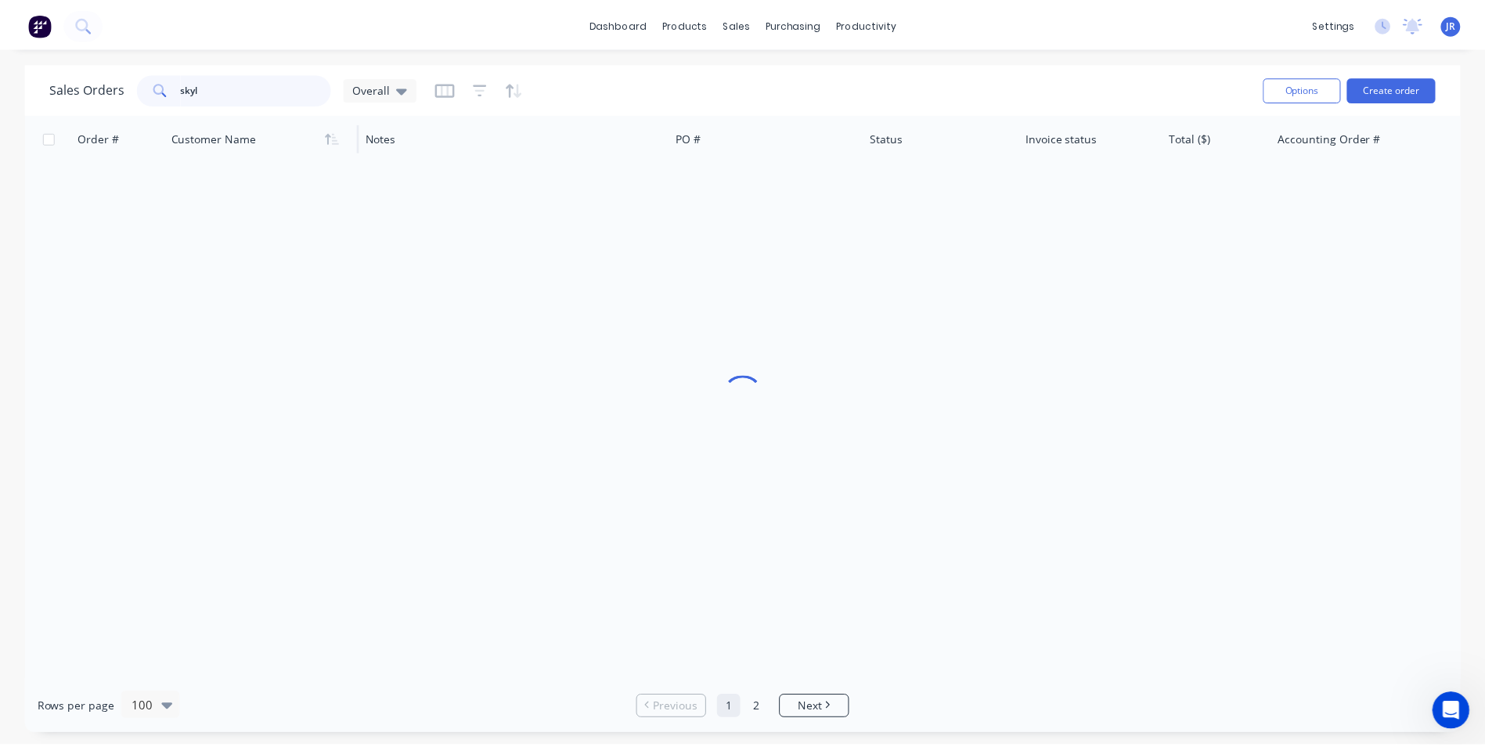
scroll to position [0, 0]
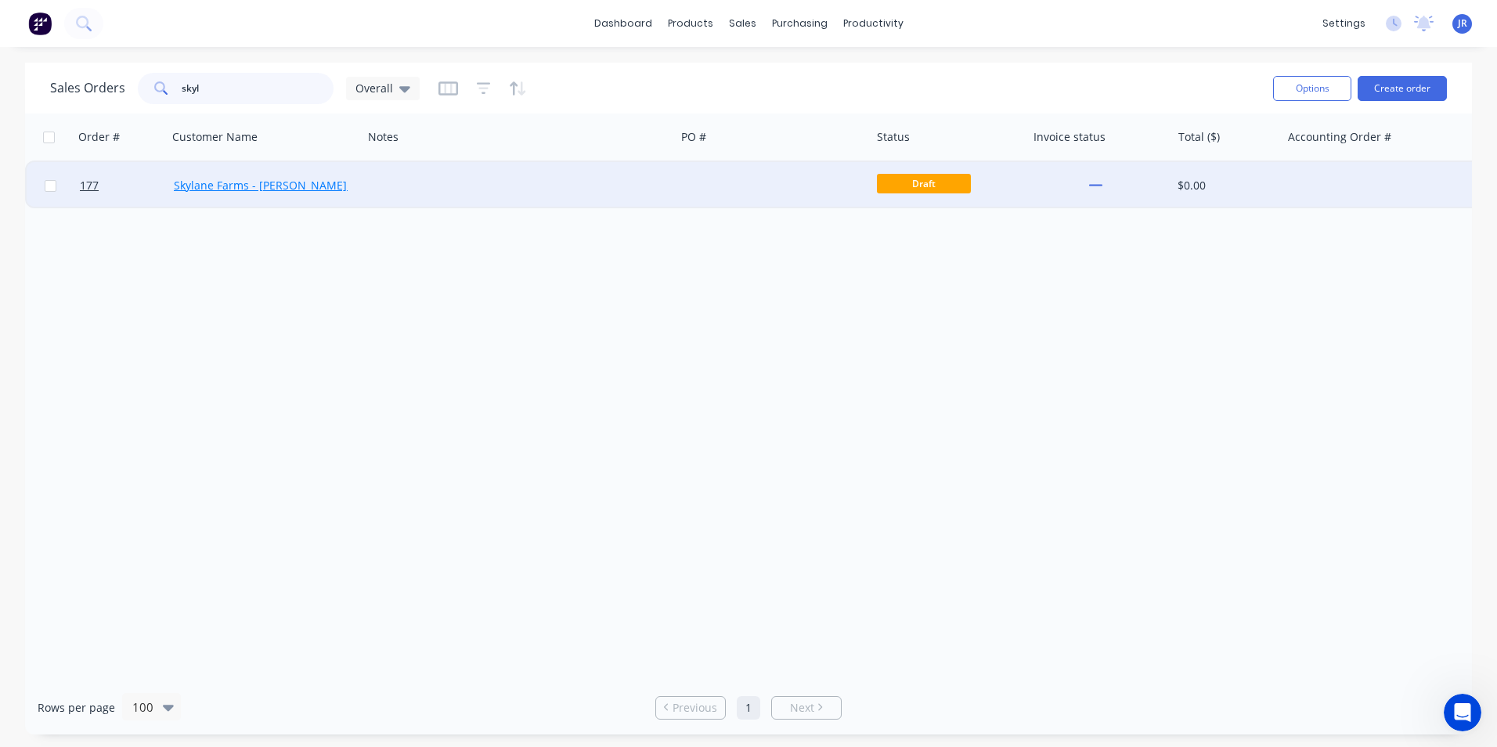
type input "skyl"
click at [268, 187] on link "Skylane Farms - [PERSON_NAME] Pty Ltd" at bounding box center [279, 185] width 211 height 15
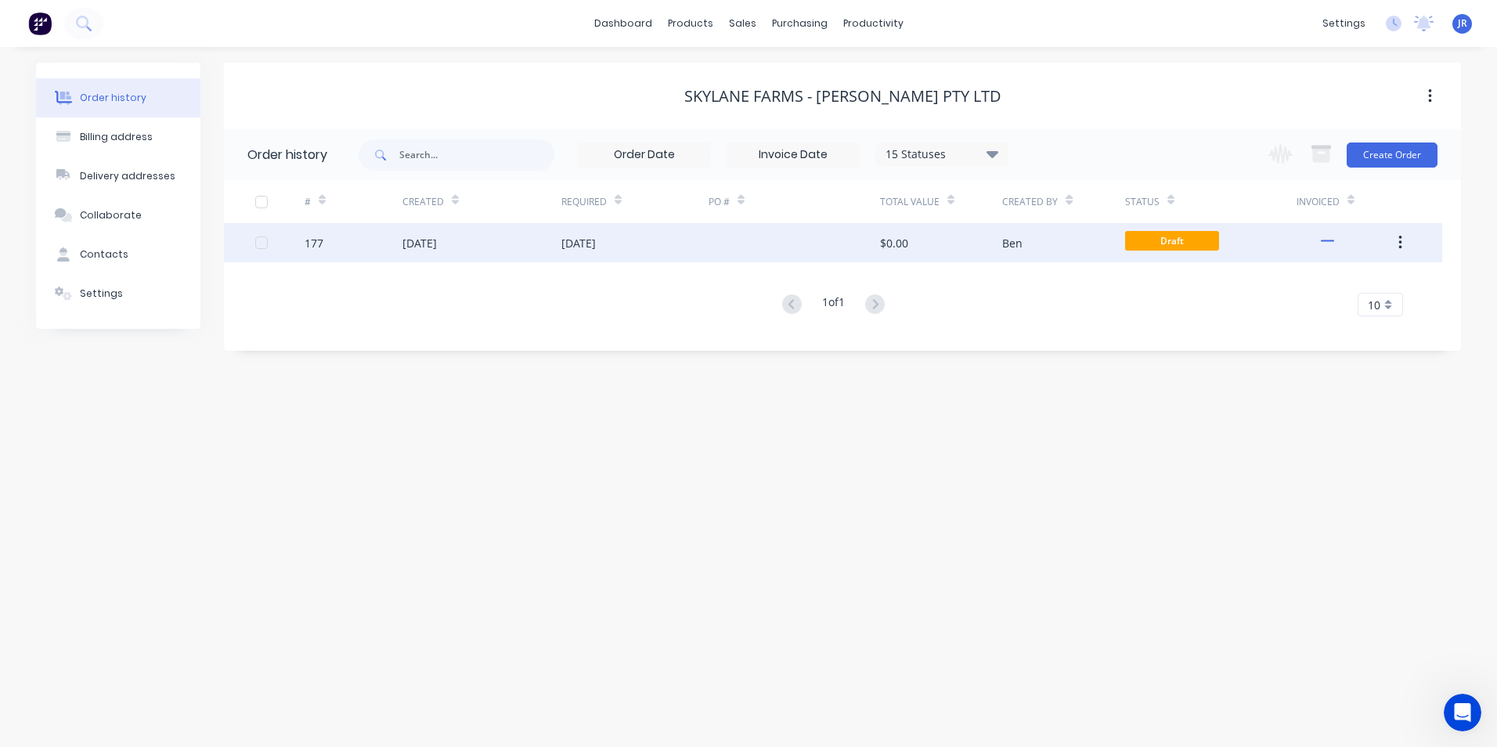
click at [437, 247] on div "[DATE]" at bounding box center [419, 243] width 34 height 16
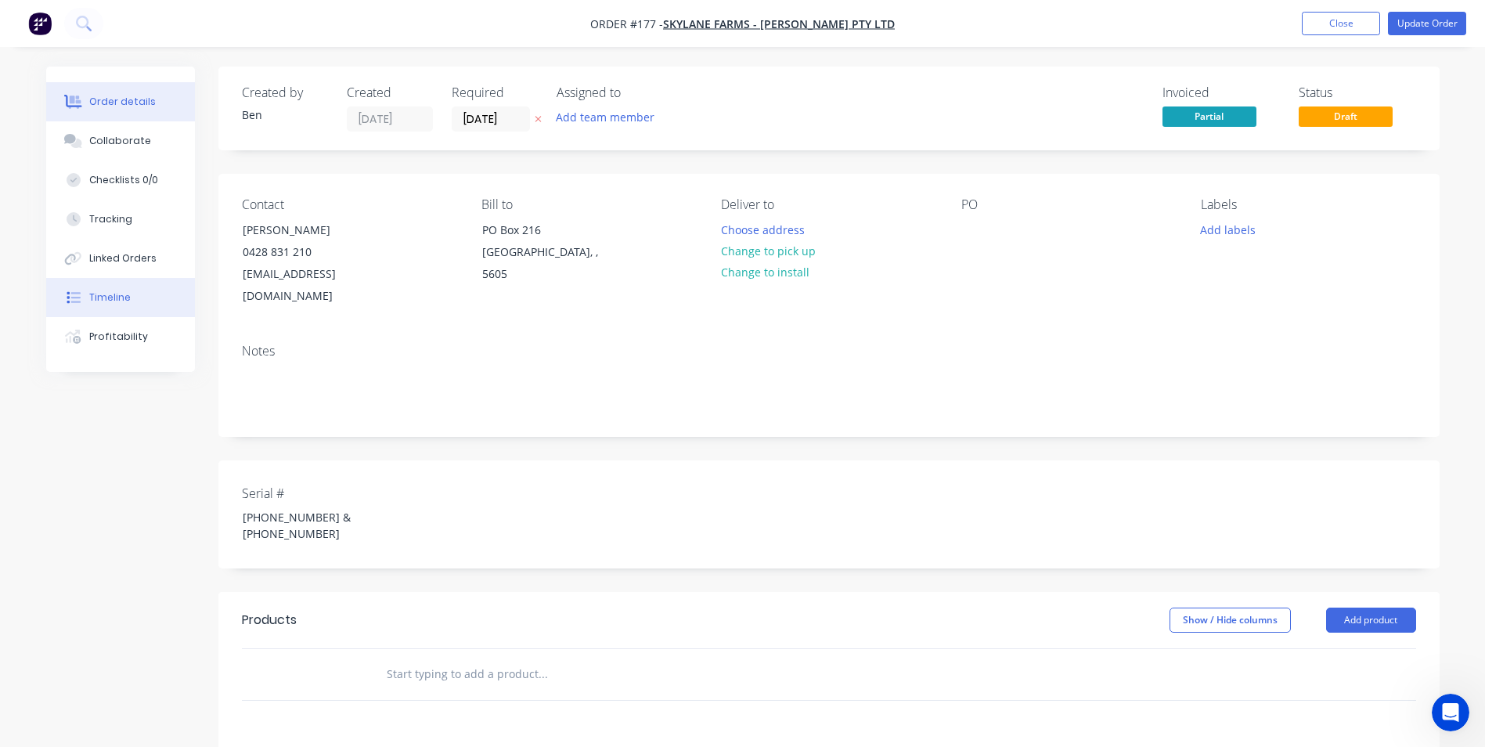
click at [109, 296] on div "Timeline" at bounding box center [109, 297] width 41 height 14
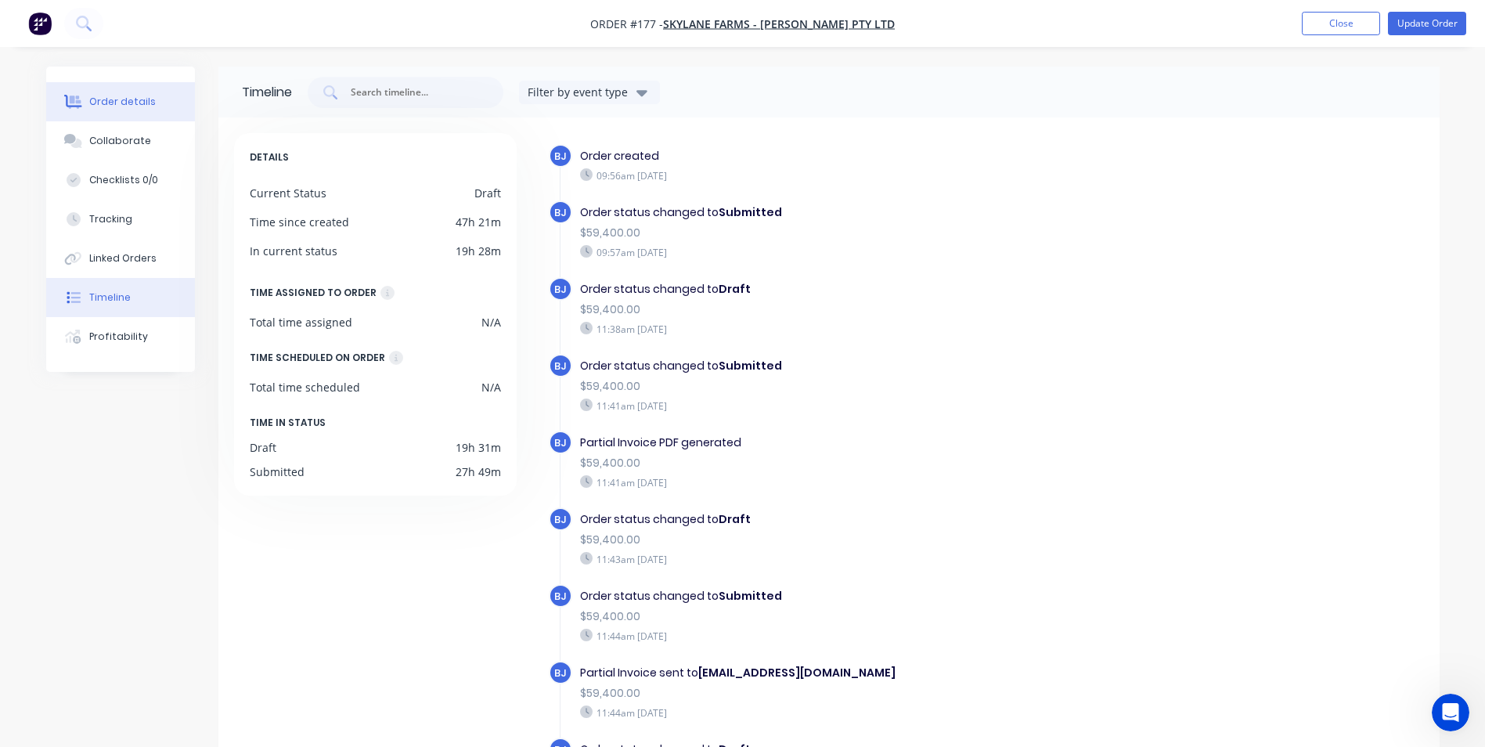
click at [132, 98] on div "Order details" at bounding box center [122, 102] width 67 height 14
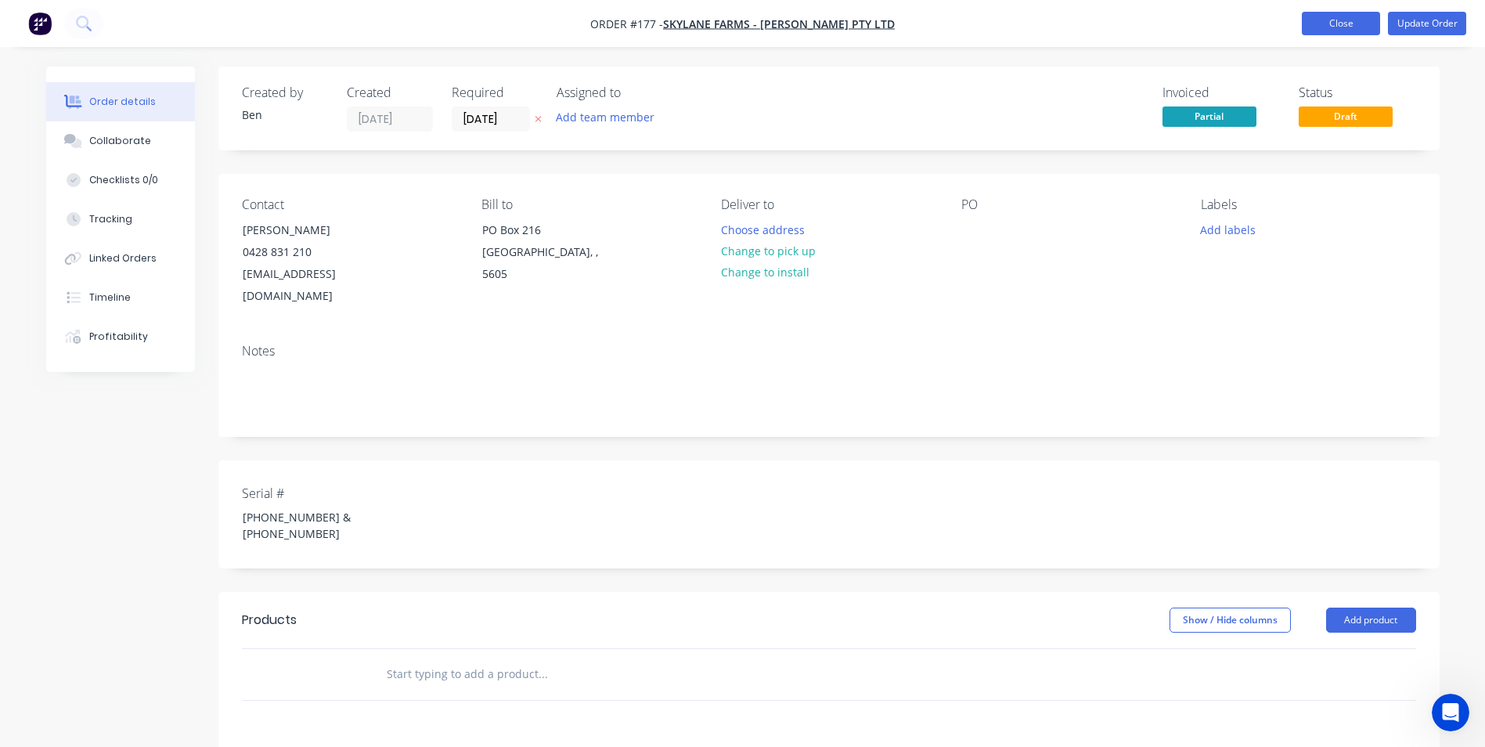
click at [1324, 20] on button "Close" at bounding box center [1341, 23] width 78 height 23
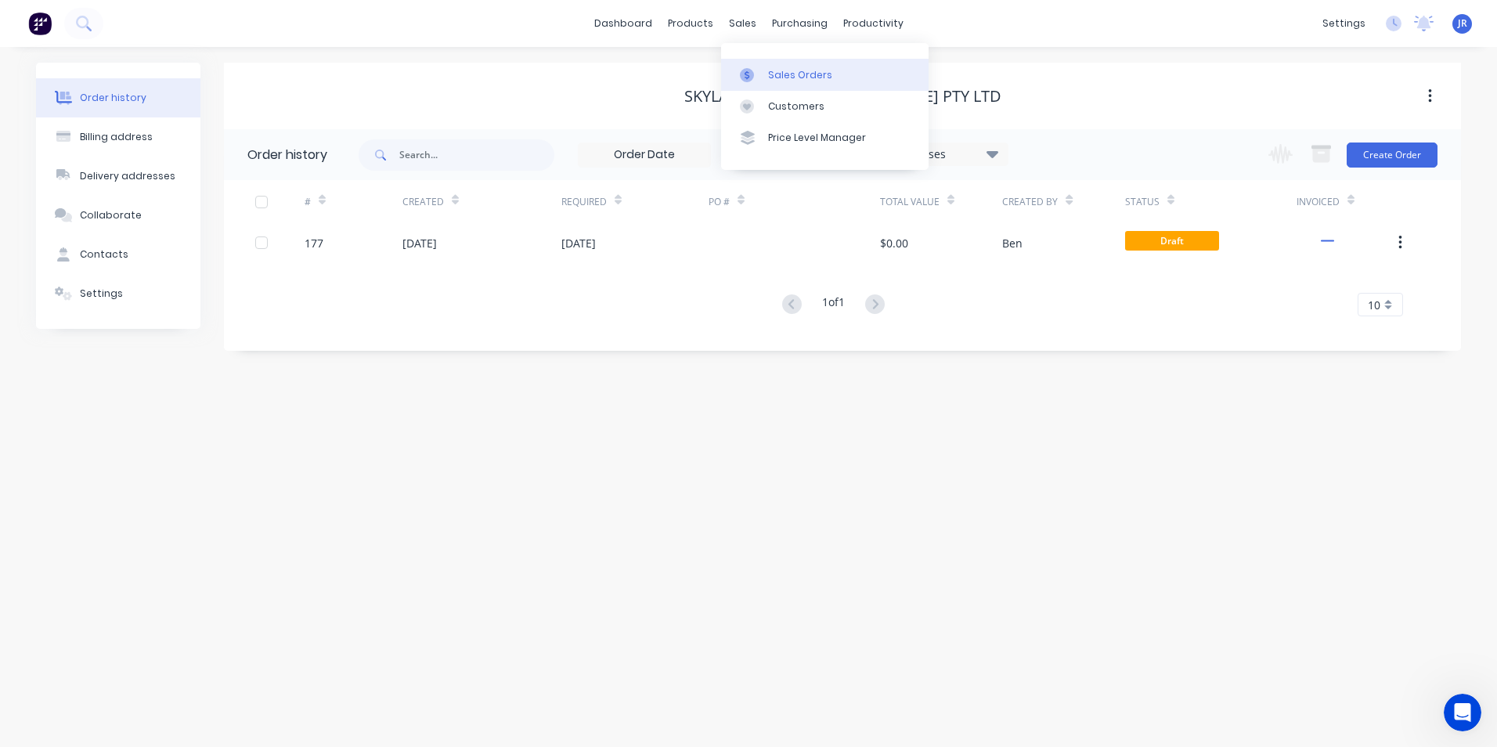
click at [775, 74] on div "Sales Orders" at bounding box center [800, 75] width 64 height 14
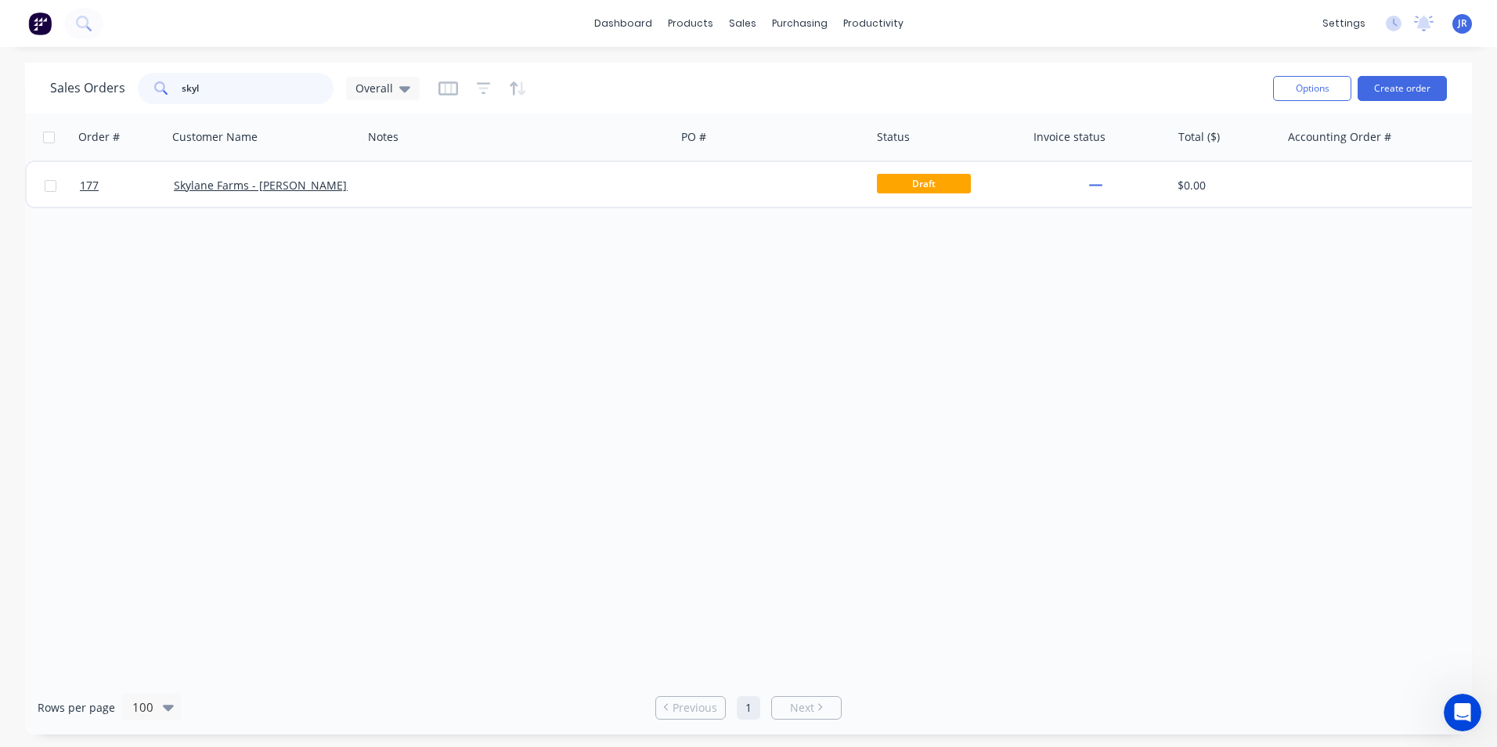
drag, startPoint x: 214, startPoint y: 94, endPoint x: 142, endPoint y: 106, distance: 73.0
click at [142, 106] on div "[DEMOGRAPHIC_DATA] Orders skyl Overall" at bounding box center [655, 88] width 1211 height 38
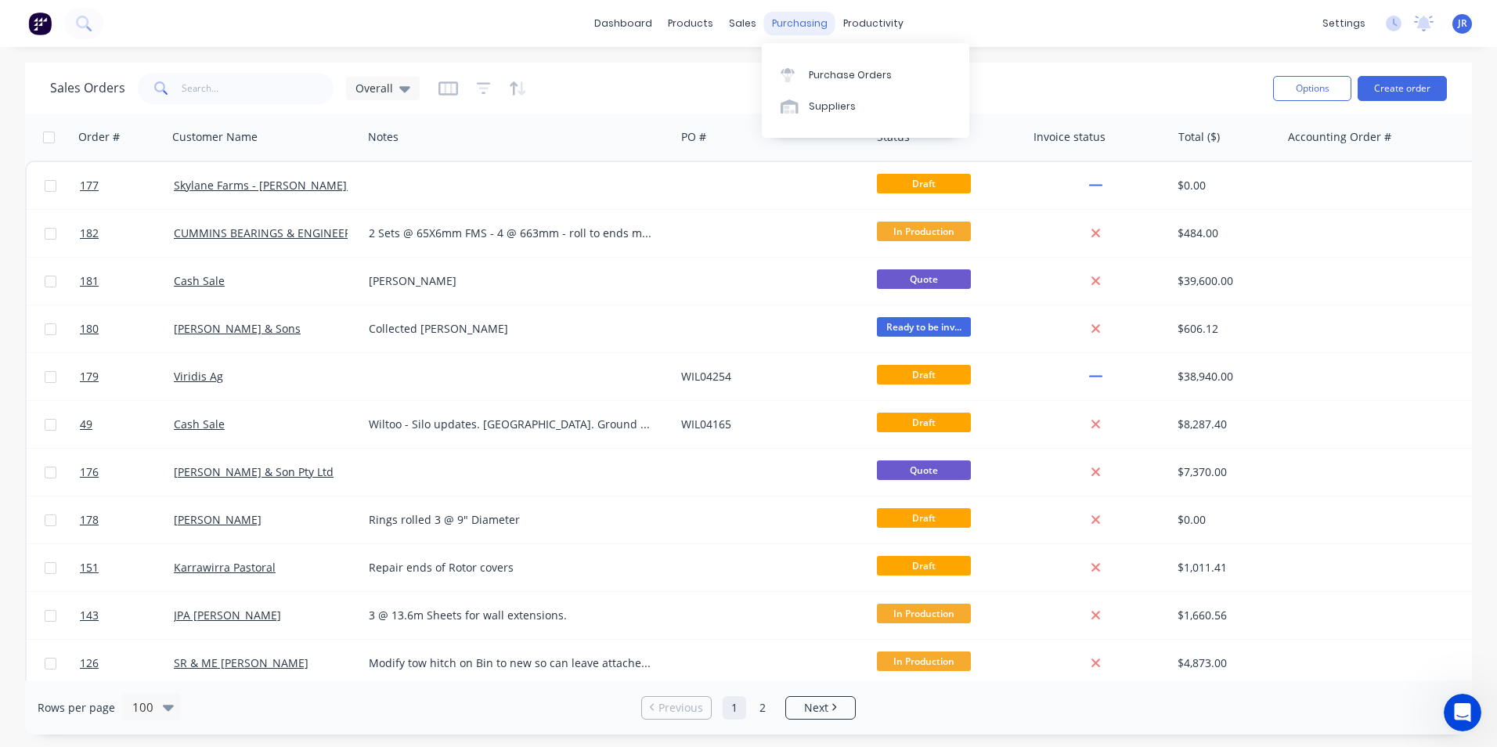
click at [801, 19] on div "purchasing" at bounding box center [799, 23] width 71 height 23
click at [824, 72] on div "Purchase Orders" at bounding box center [850, 75] width 83 height 14
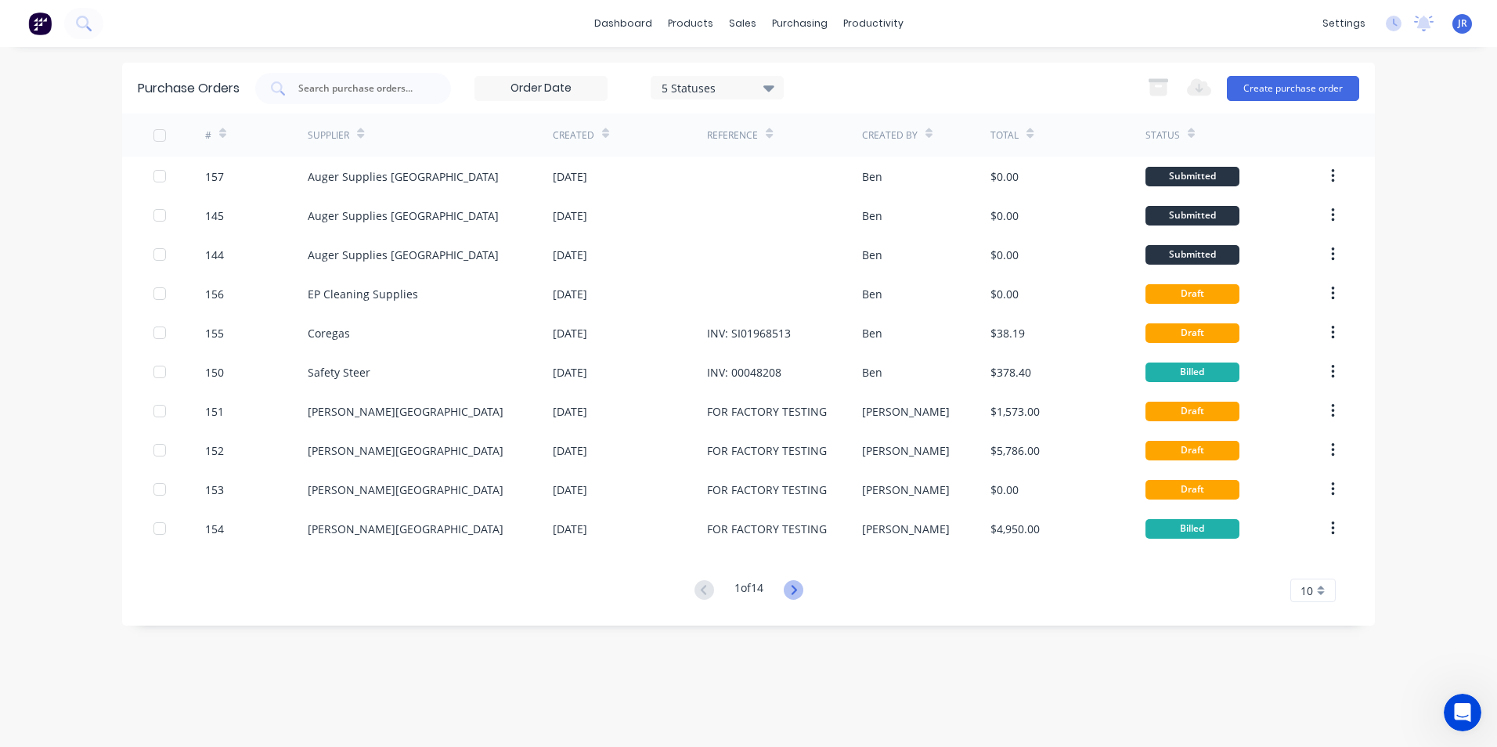
click at [796, 590] on icon at bounding box center [794, 590] width 20 height 20
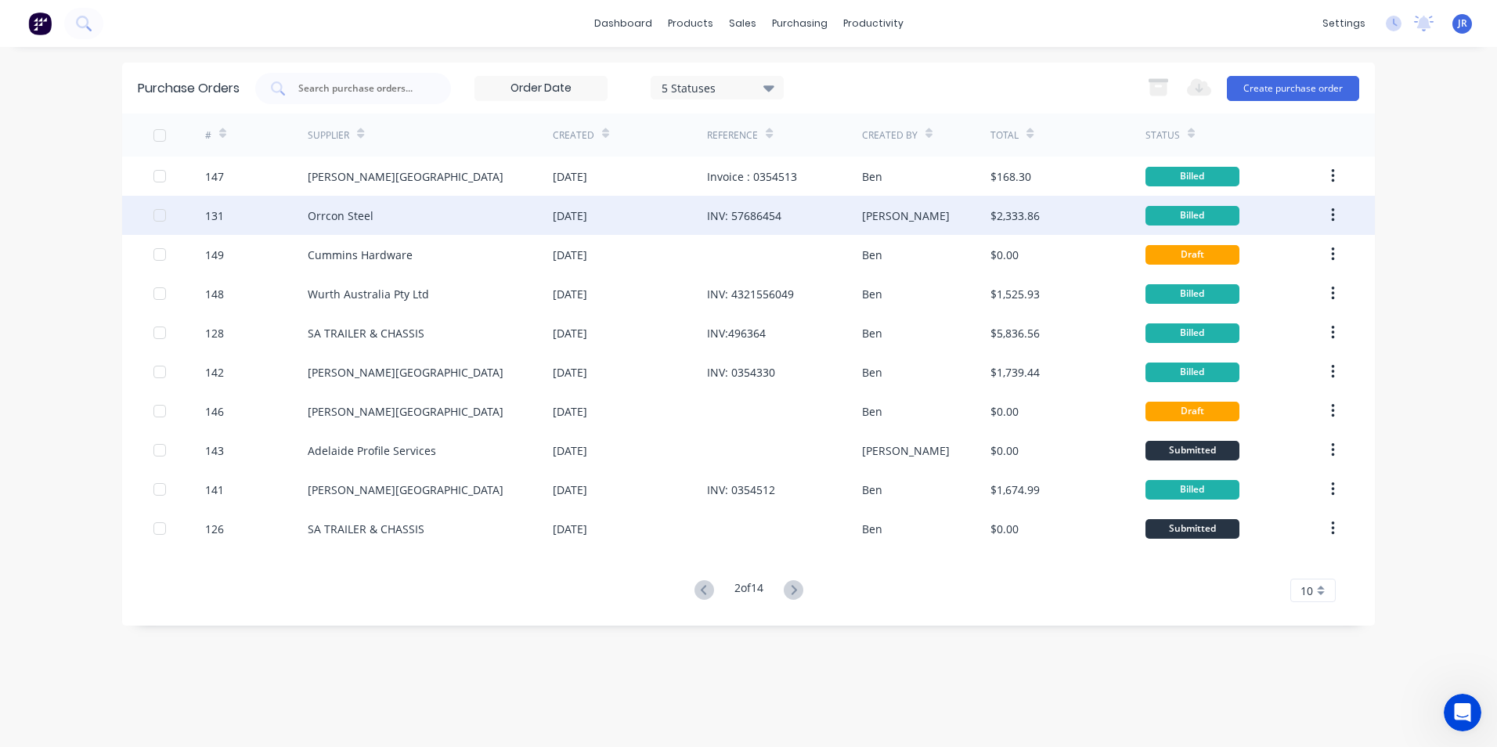
click at [408, 207] on div "Orrcon Steel" at bounding box center [430, 215] width 245 height 39
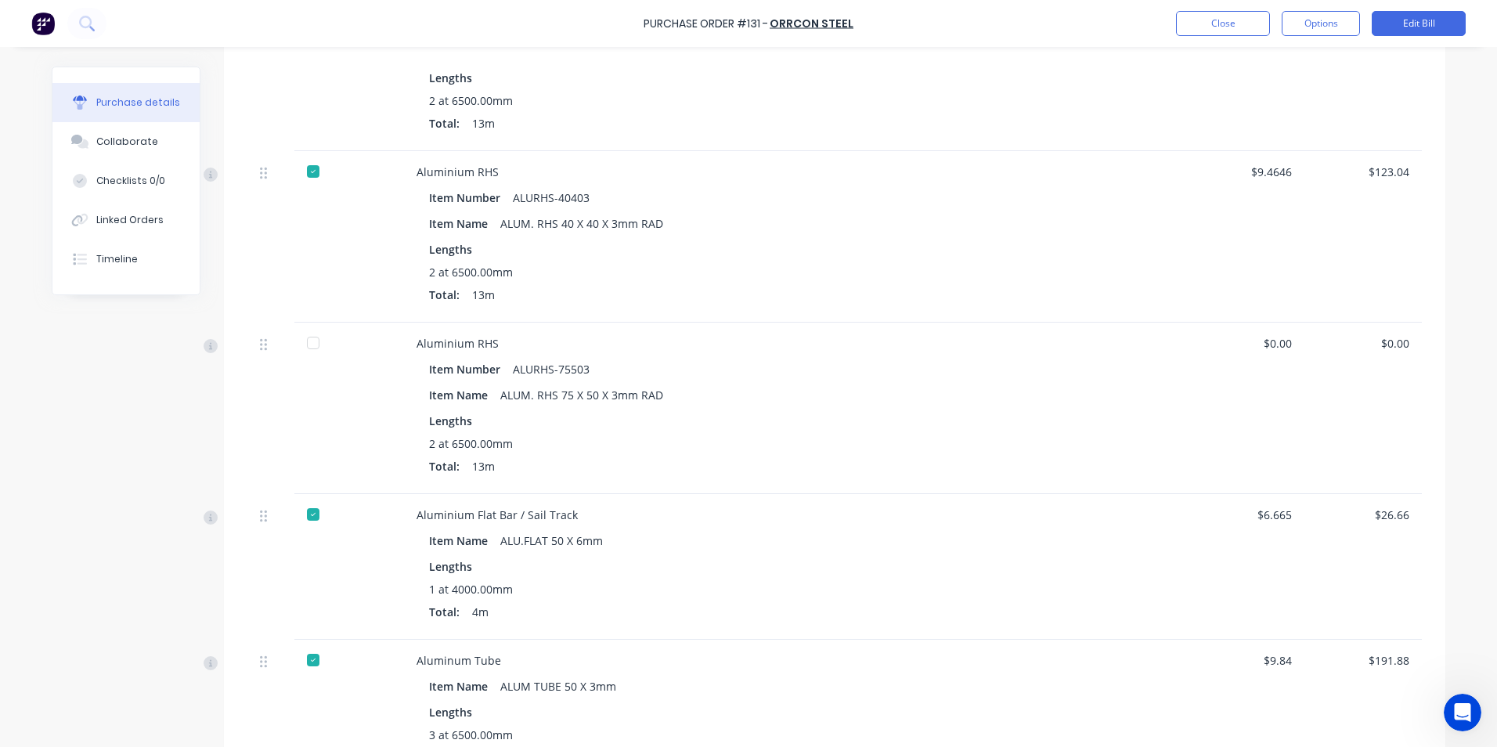
scroll to position [548, 0]
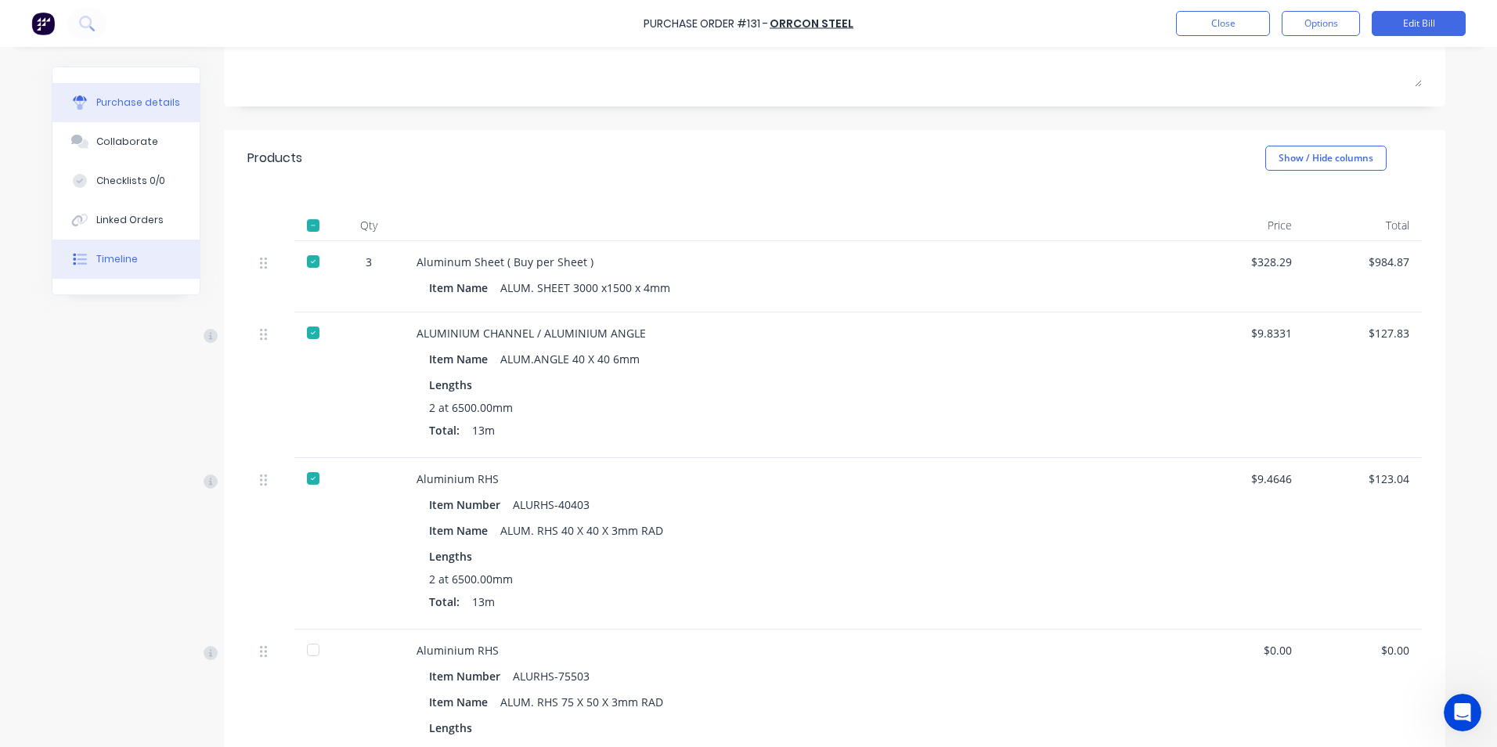
click at [119, 258] on div "Timeline" at bounding box center [116, 259] width 41 height 14
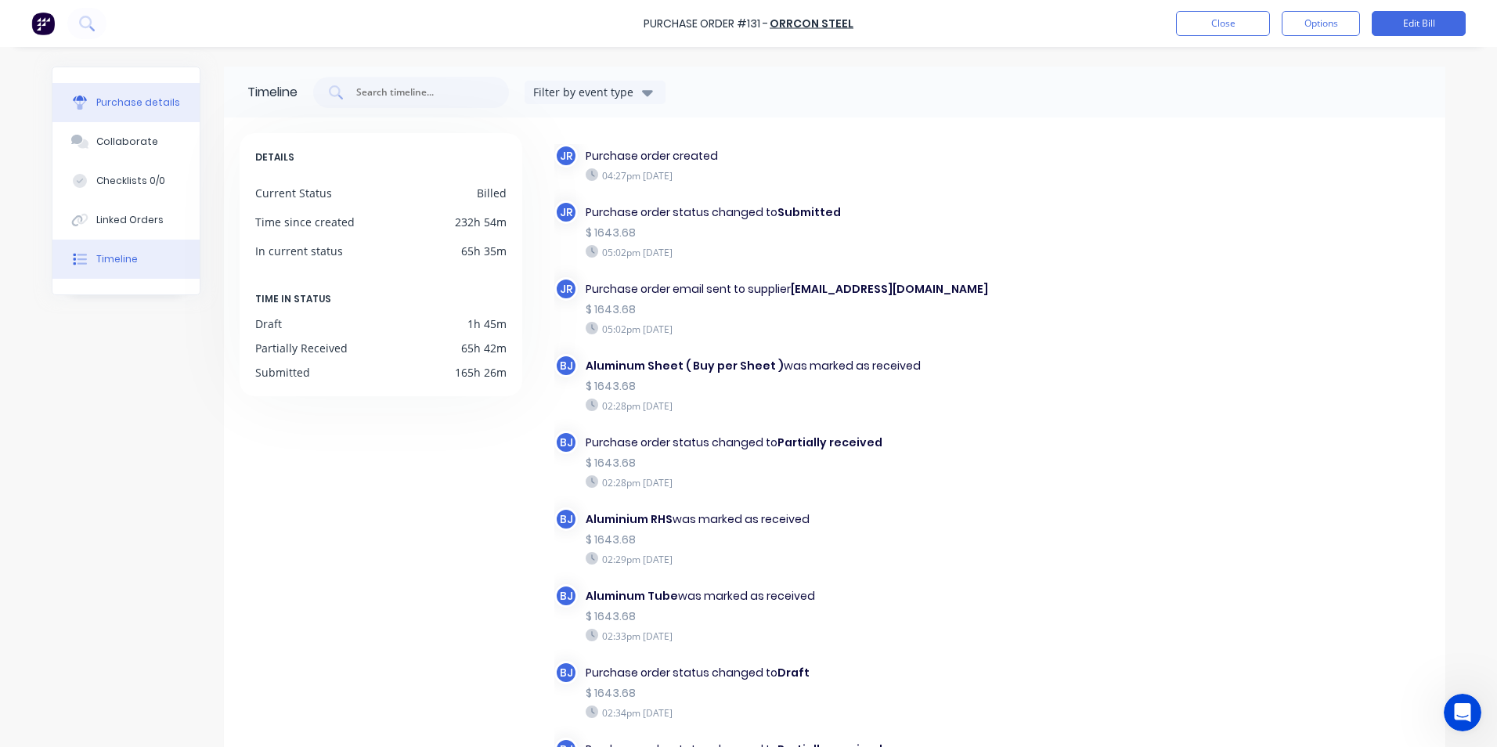
click at [144, 99] on div "Purchase details" at bounding box center [138, 103] width 84 height 14
type textarea "x"
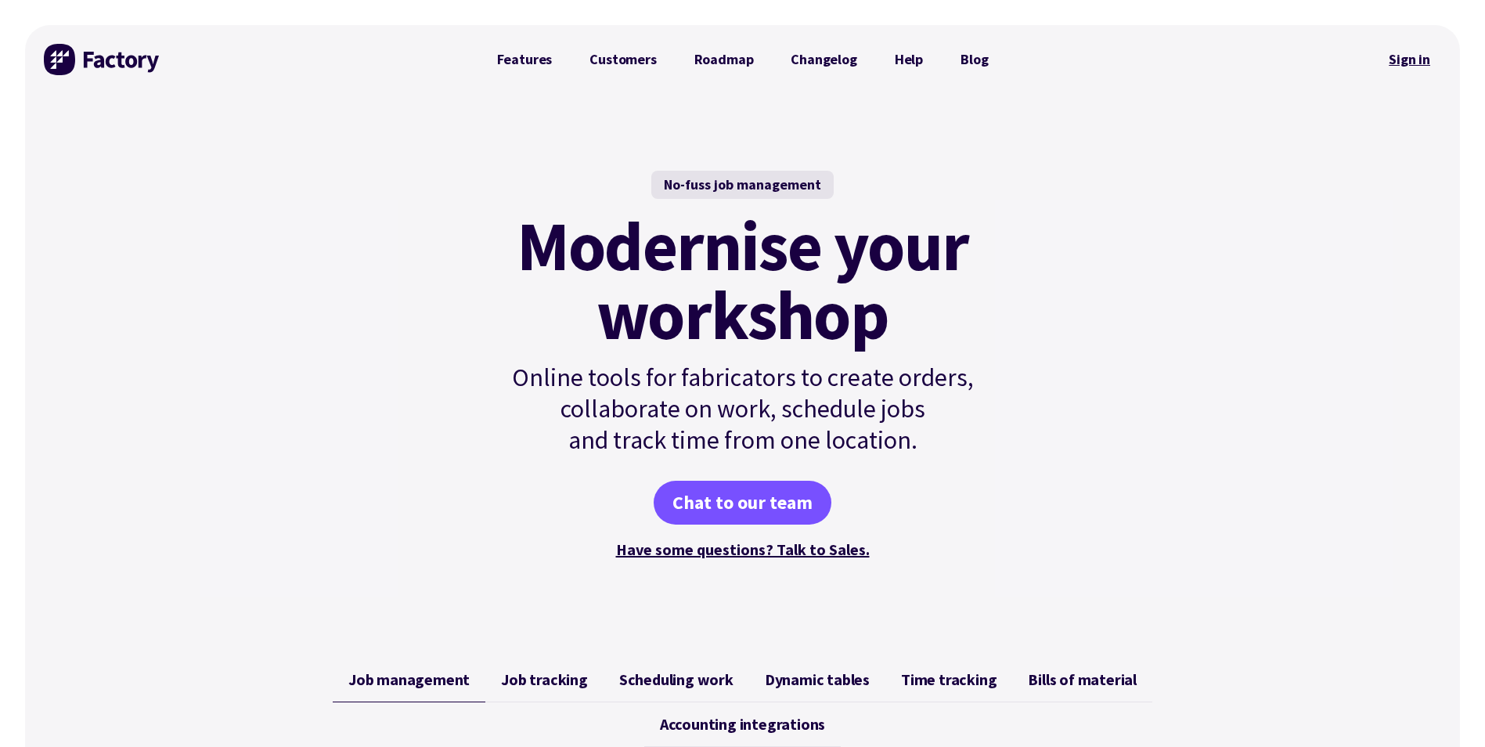
click at [1394, 57] on link "Sign in" at bounding box center [1409, 59] width 63 height 36
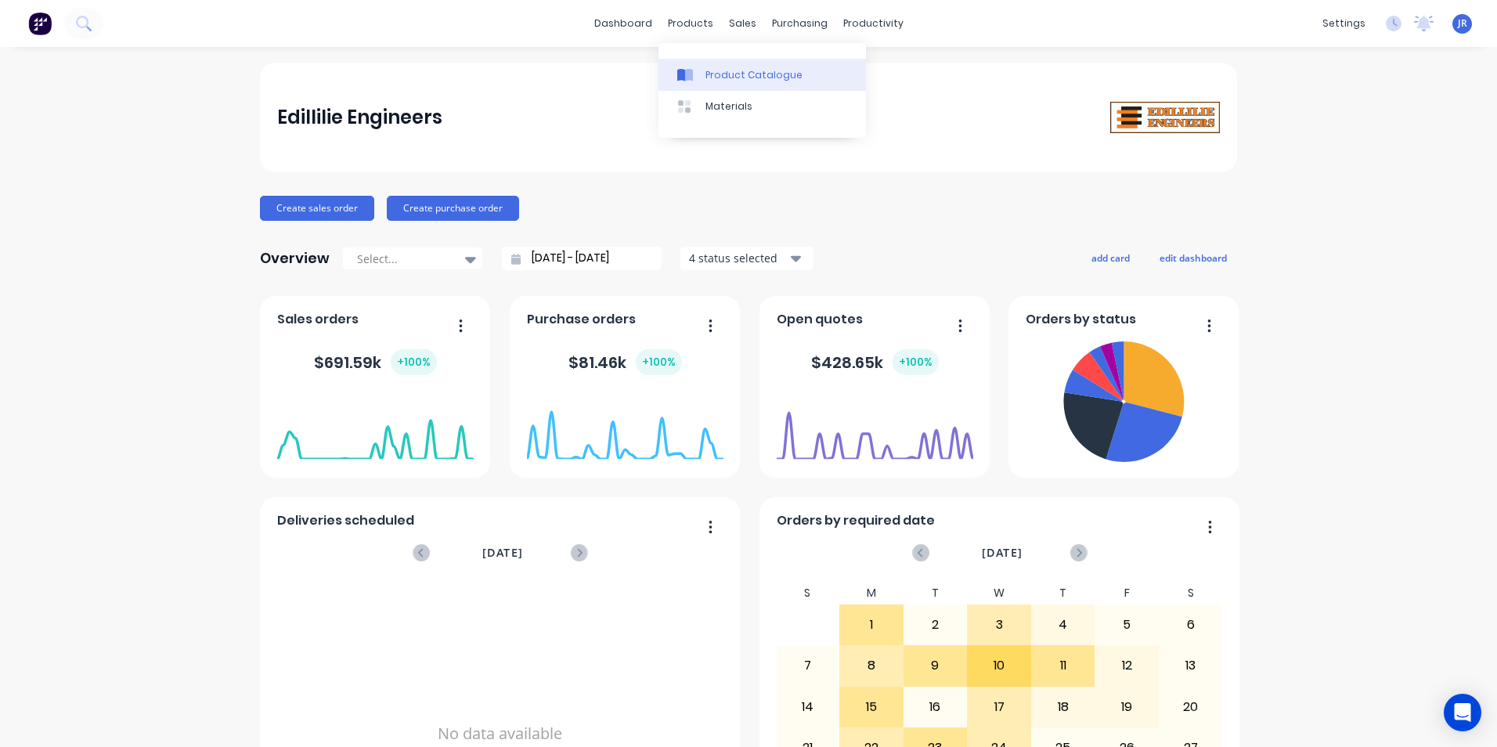
click at [706, 72] on div "Product Catalogue" at bounding box center [753, 75] width 97 height 14
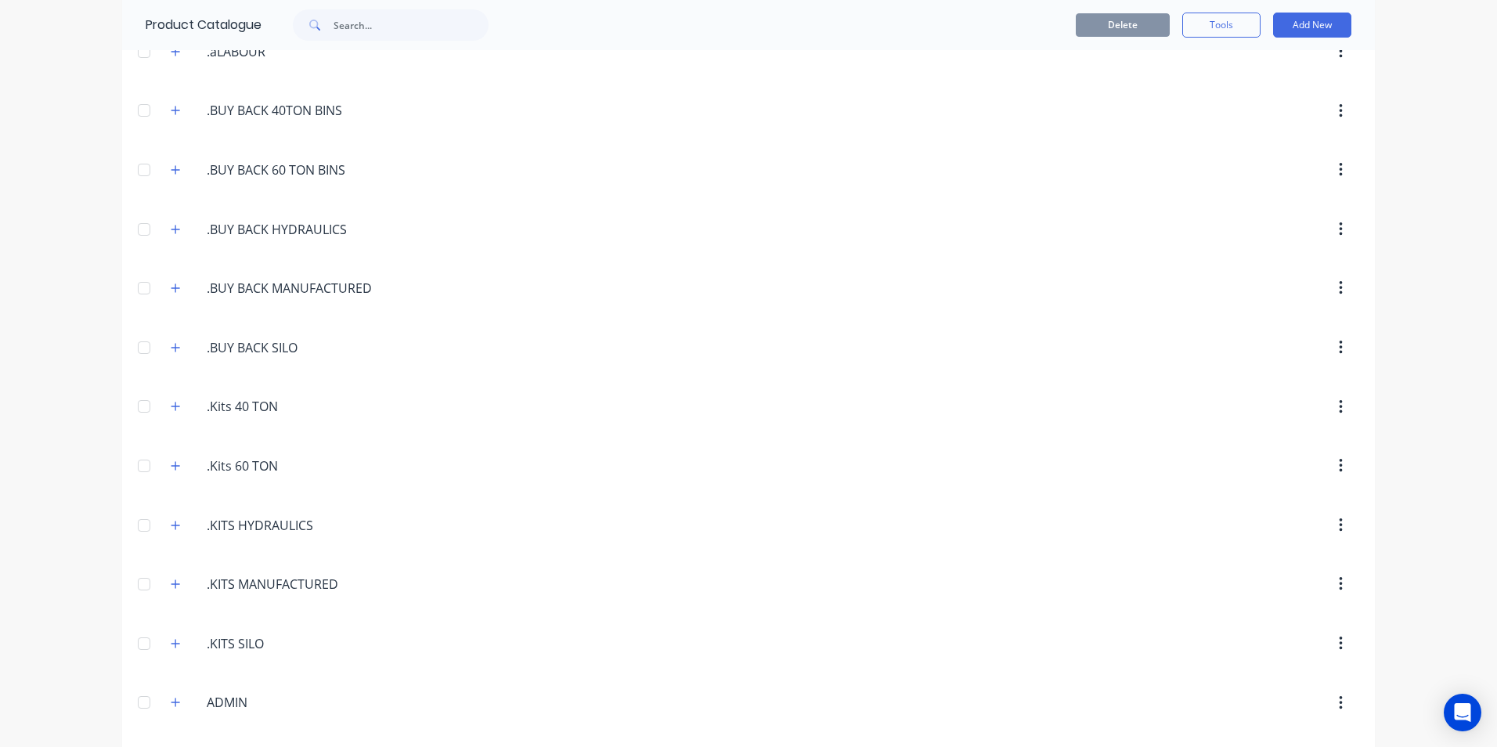
scroll to position [157, 0]
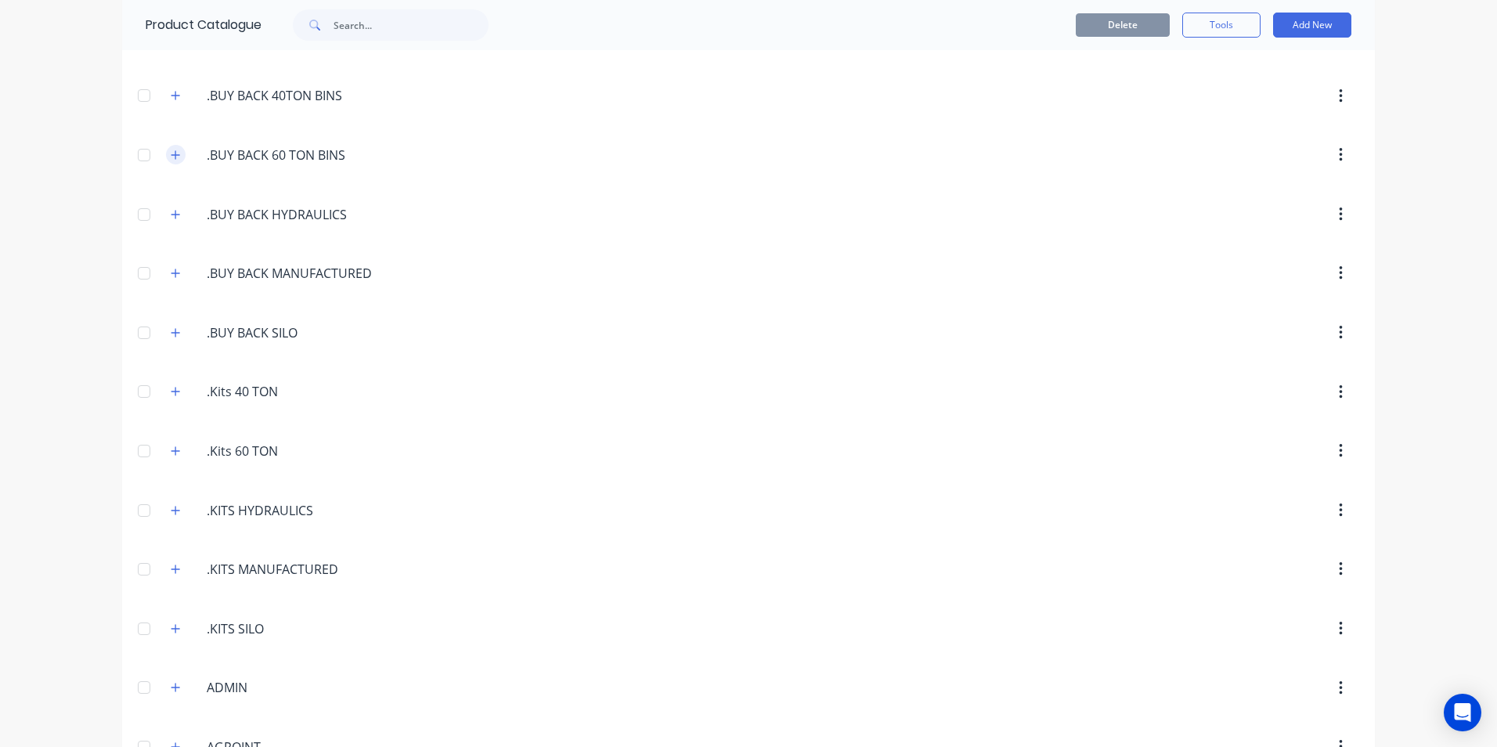
click at [166, 156] on span at bounding box center [176, 155] width 20 height 20
click at [171, 156] on icon "button" at bounding box center [175, 155] width 9 height 11
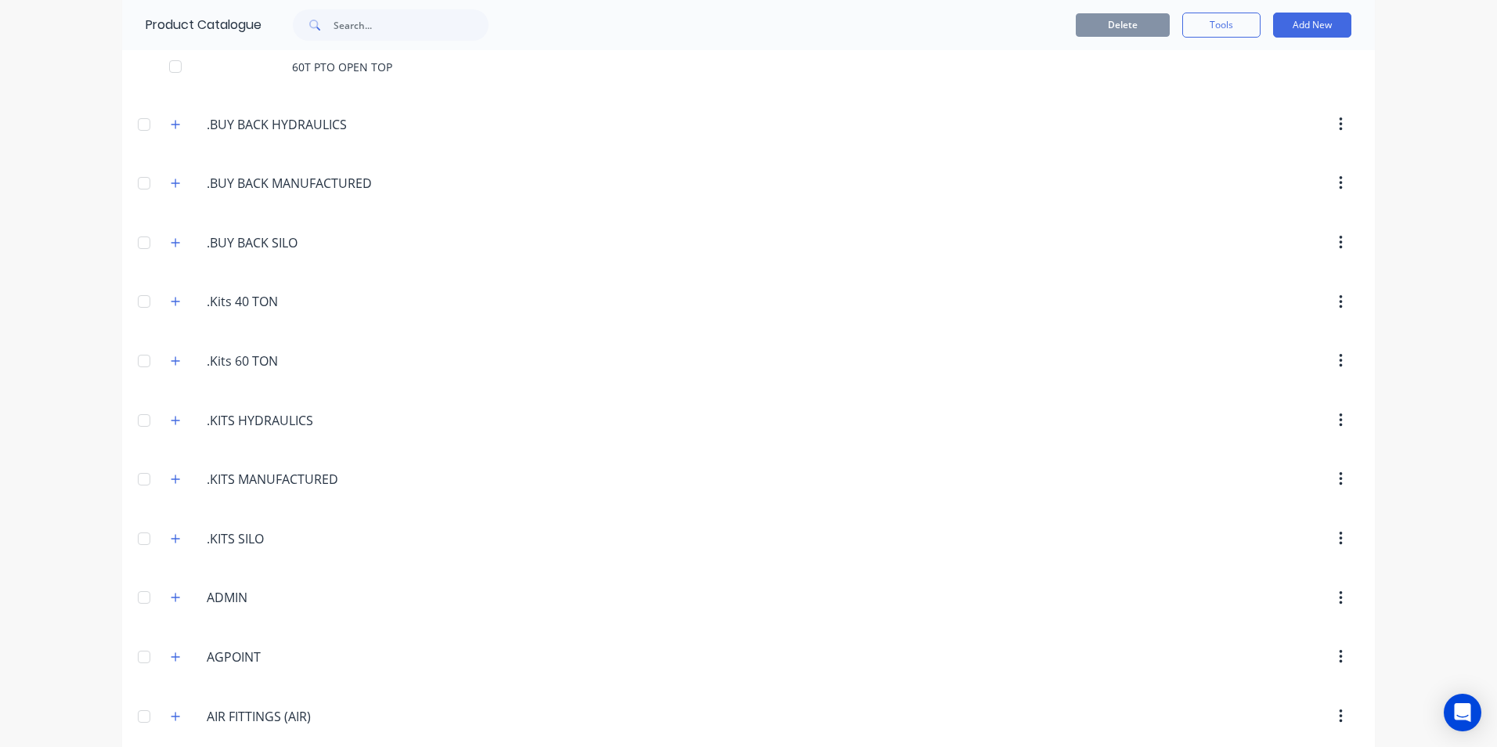
scroll to position [470, 0]
click at [174, 357] on icon "button" at bounding box center [175, 360] width 9 height 11
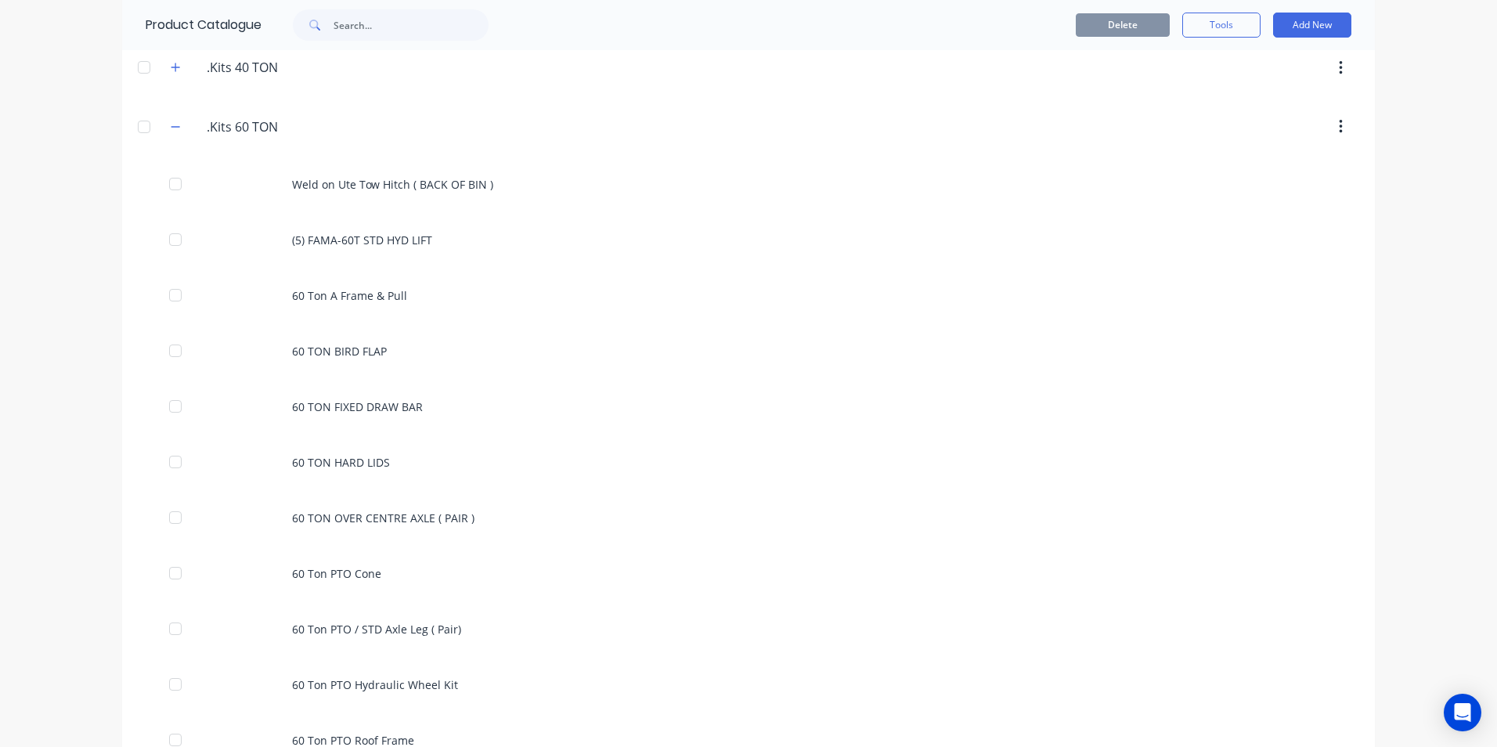
scroll to position [705, 0]
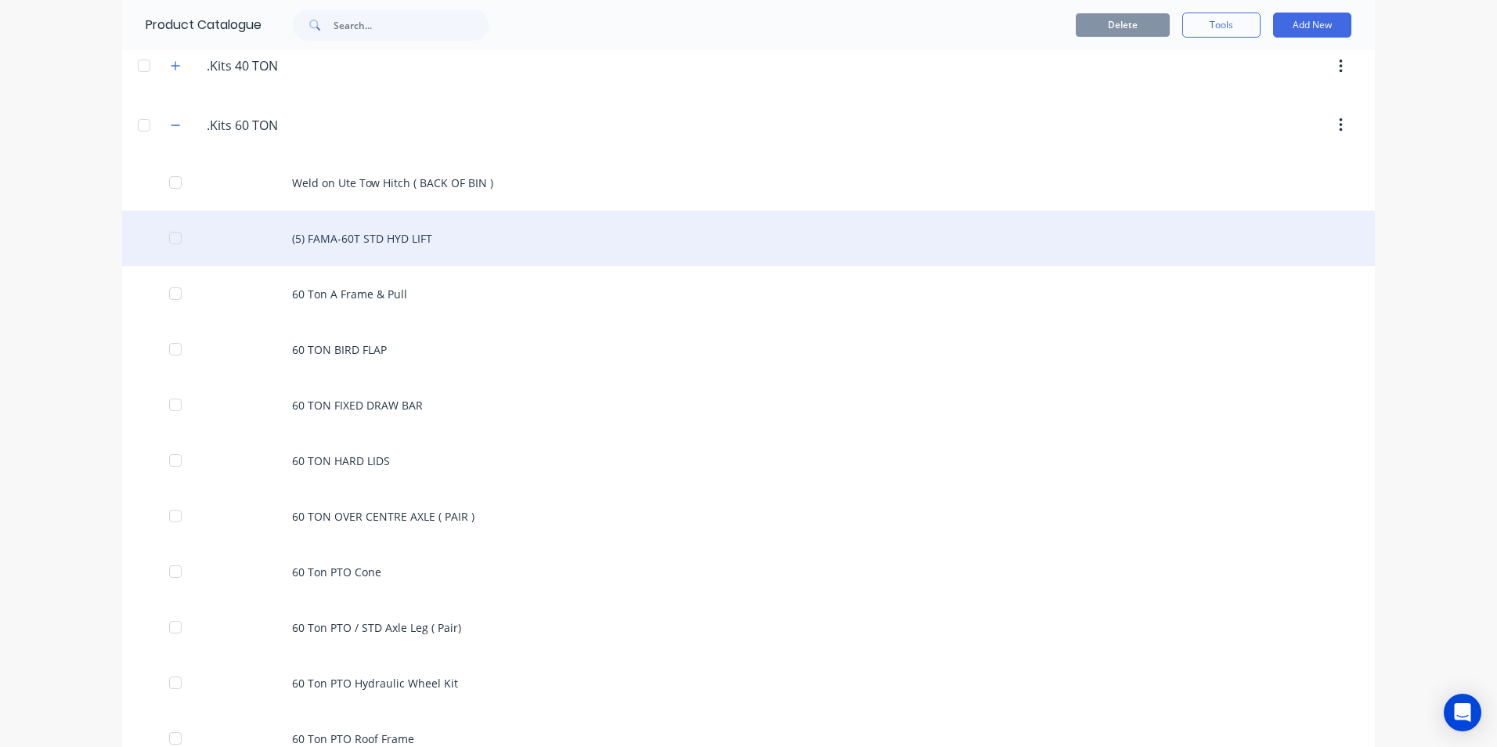
click at [323, 236] on div "(5) FAMA-60T STD HYD LIFT" at bounding box center [748, 239] width 1253 height 56
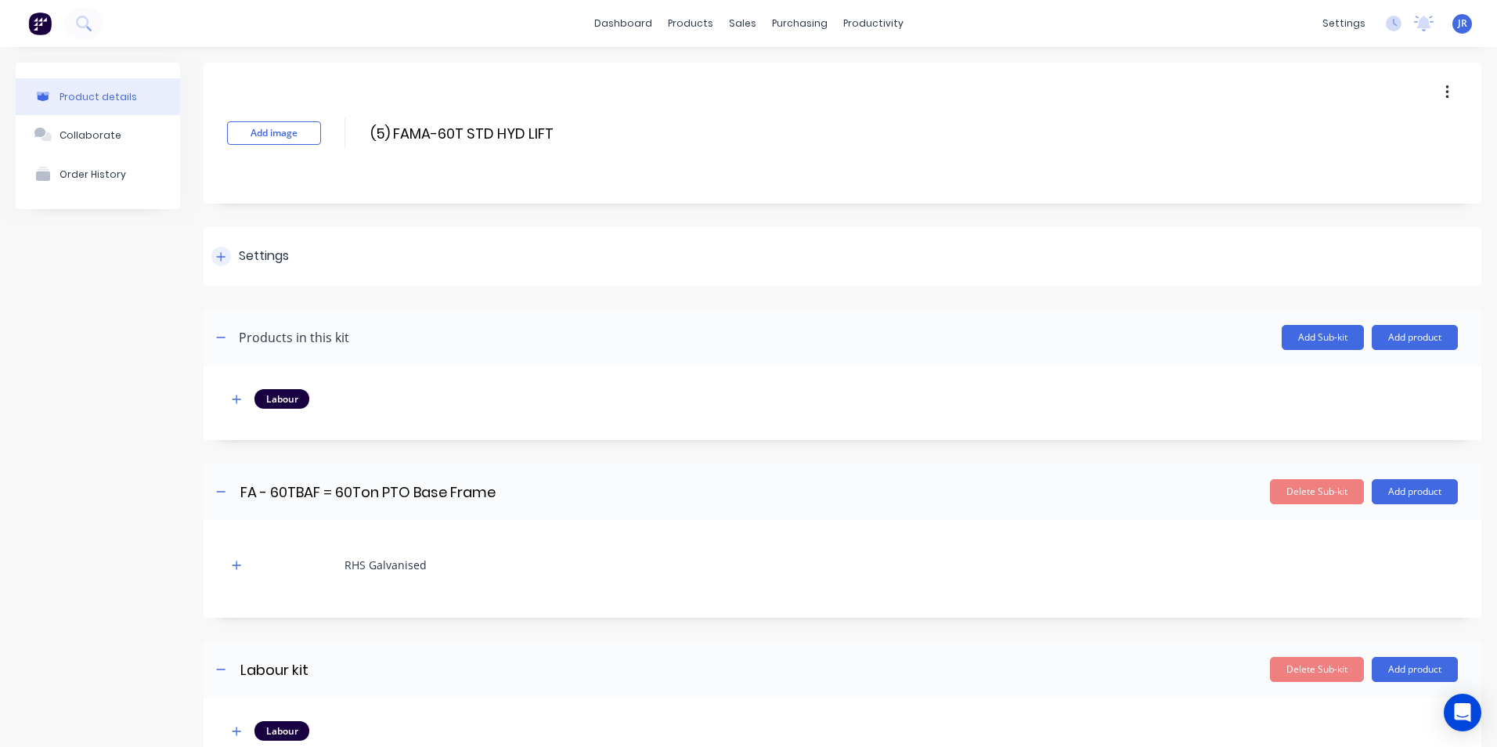
click at [228, 252] on div at bounding box center [221, 257] width 20 height 20
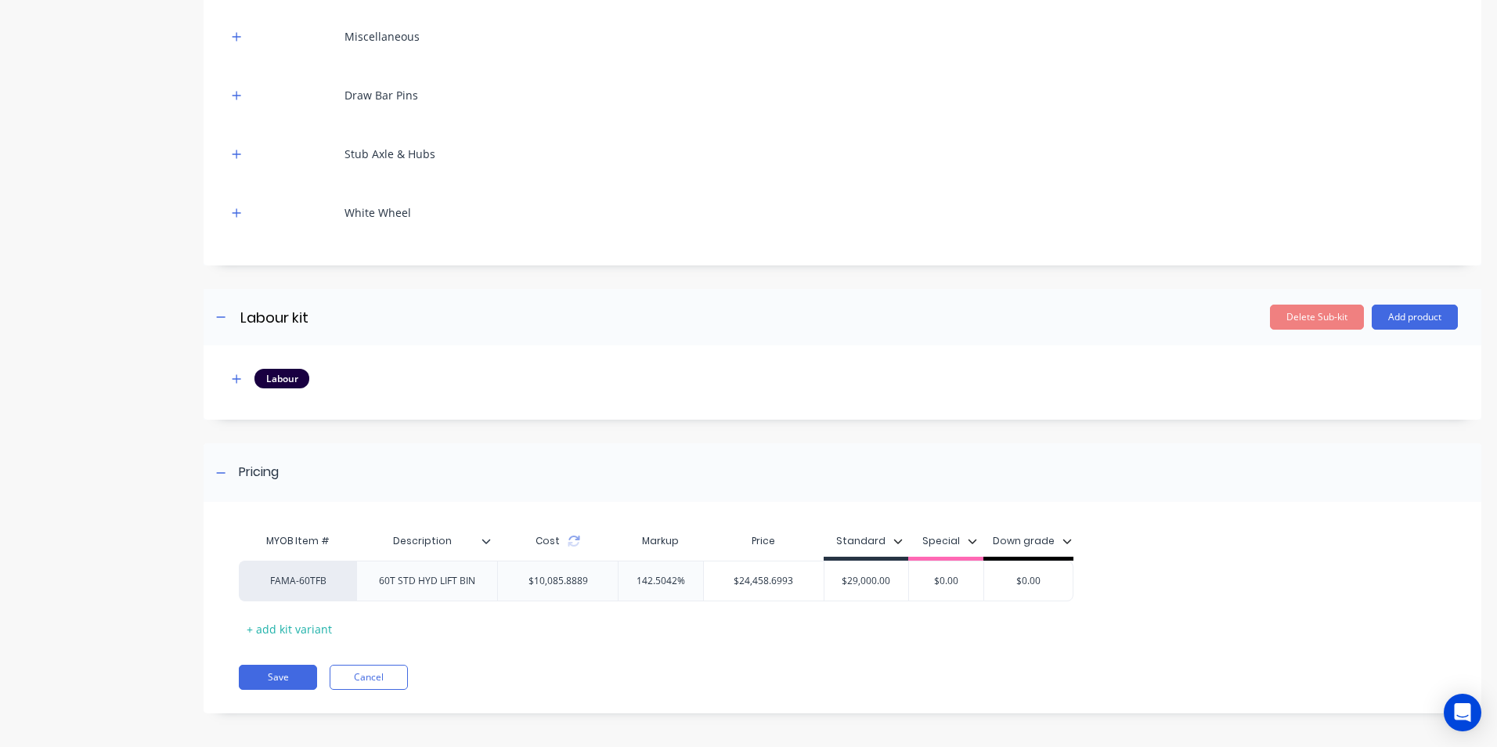
scroll to position [8139, 0]
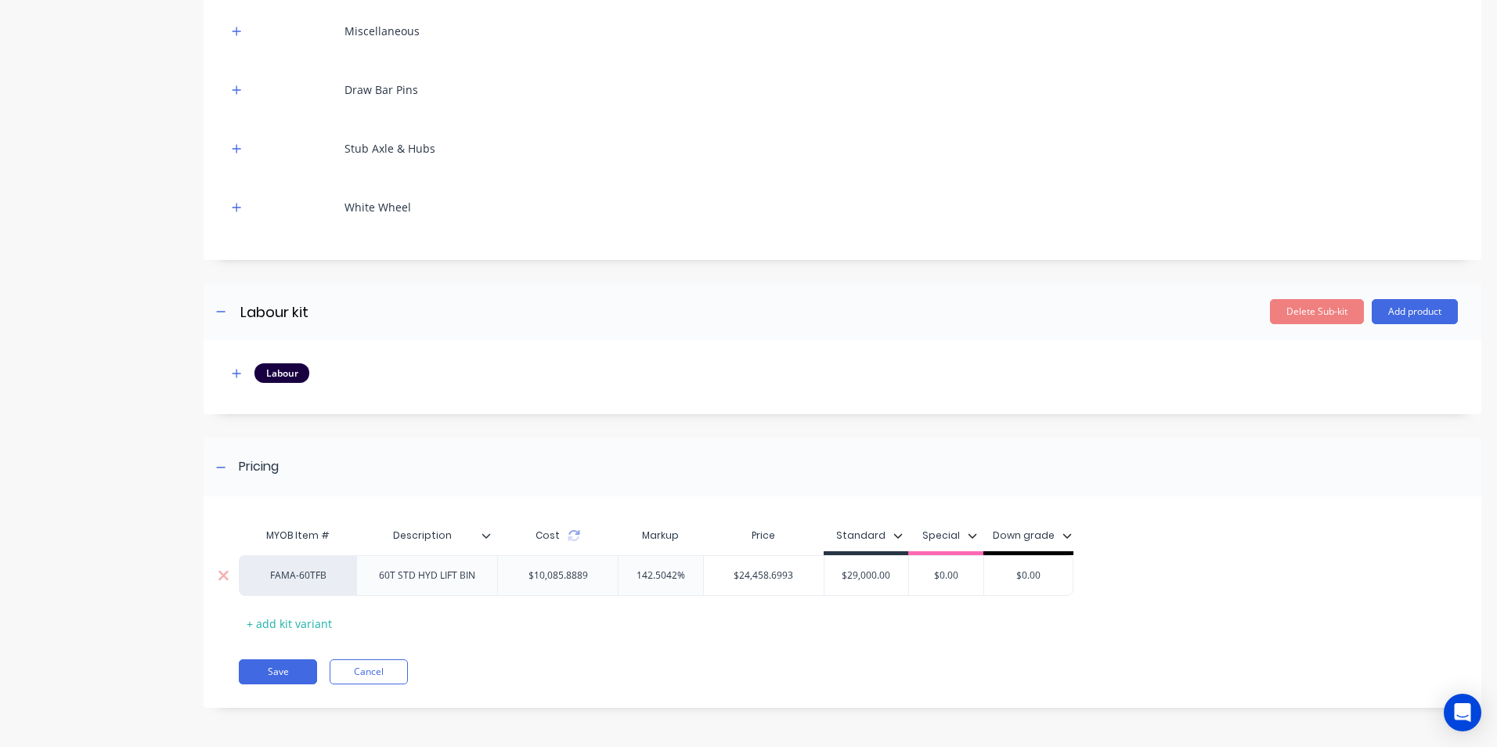
click at [337, 583] on div "FAMA-60TFB" at bounding box center [297, 575] width 117 height 41
click at [287, 581] on div "FAMA-60TFB" at bounding box center [298, 575] width 86 height 14
type input "fac"
click at [329, 580] on button "factory_item" at bounding box center [311, 579] width 110 height 23
click at [275, 673] on button "Save" at bounding box center [278, 671] width 78 height 25
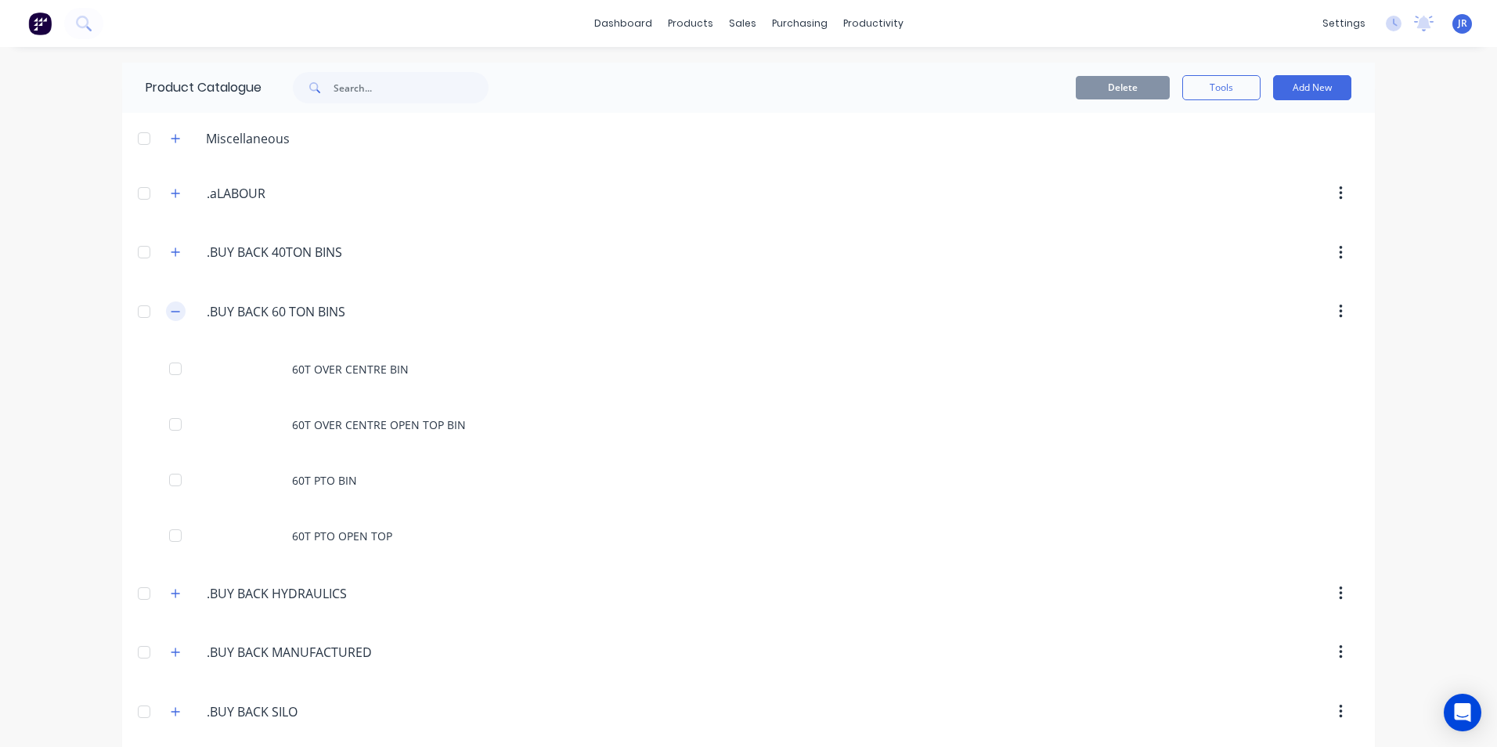
click at [171, 310] on icon "button" at bounding box center [175, 311] width 9 height 11
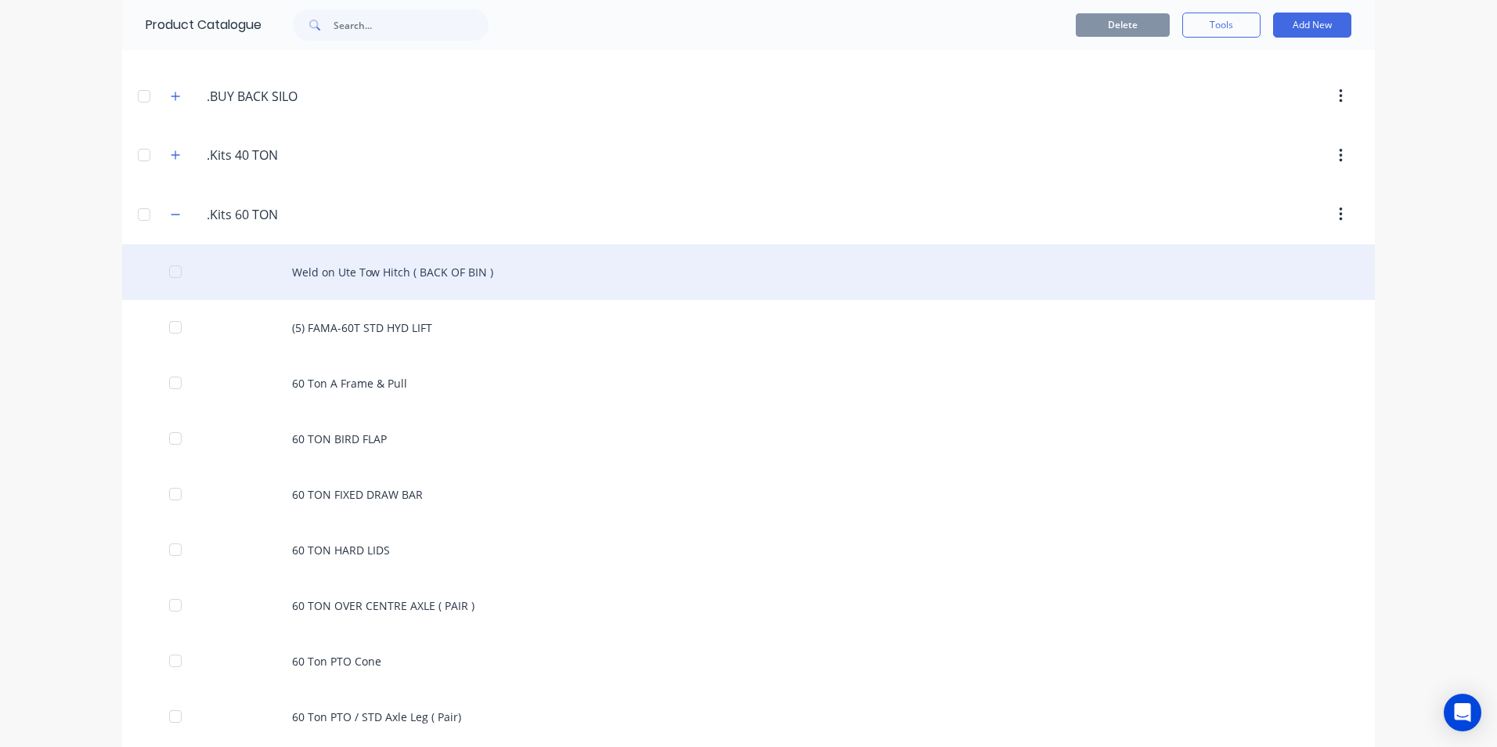
scroll to position [392, 0]
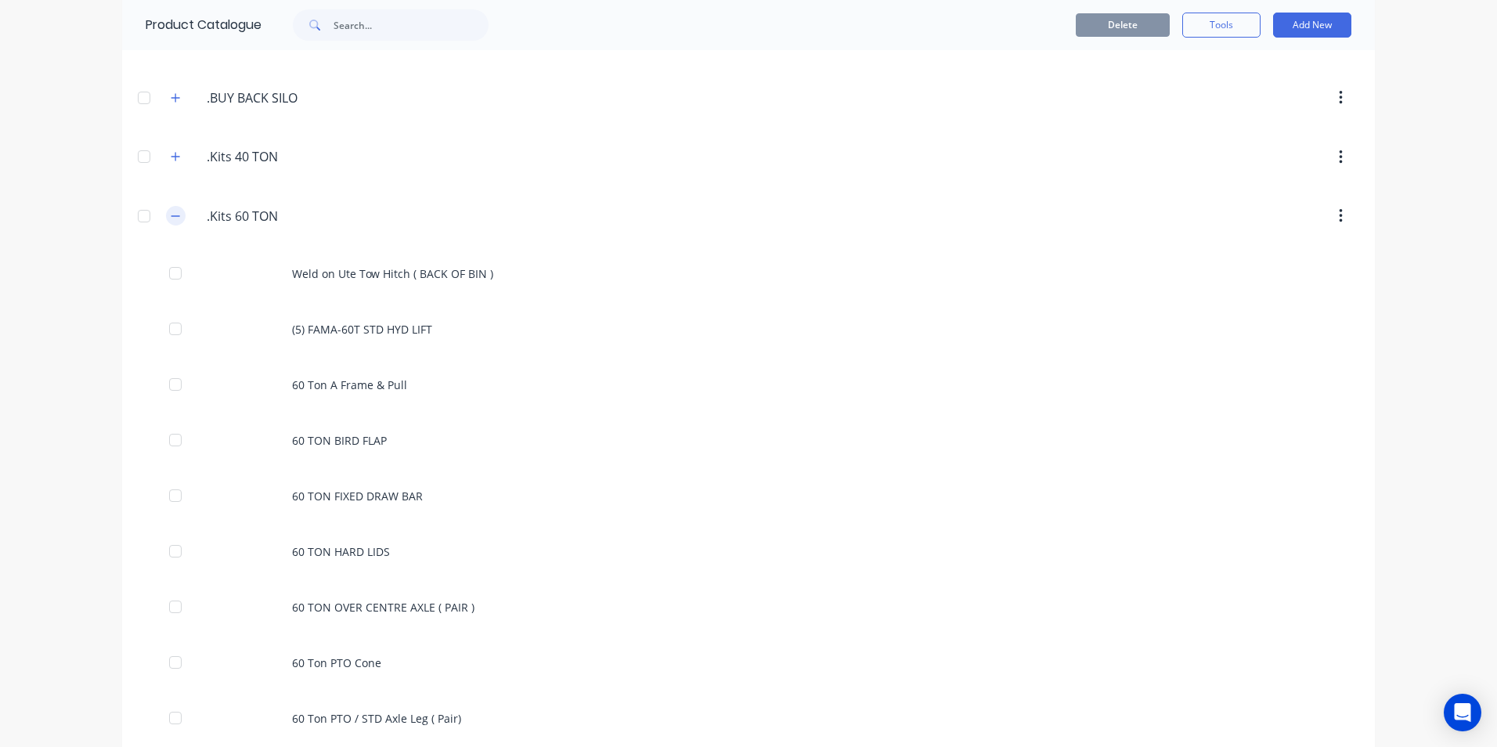
click at [174, 222] on button "button" at bounding box center [176, 216] width 20 height 20
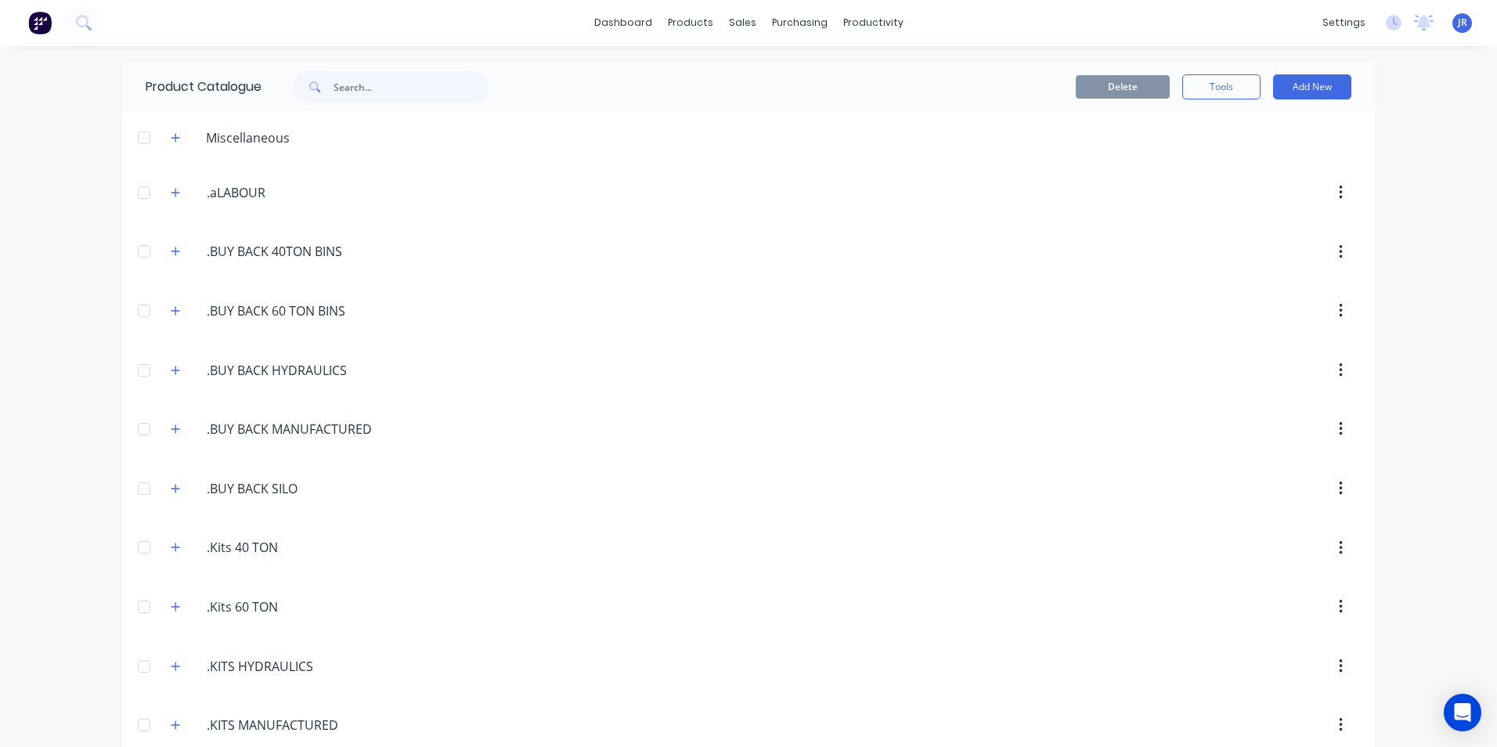
scroll to position [0, 0]
